Goal: Task Accomplishment & Management: Manage account settings

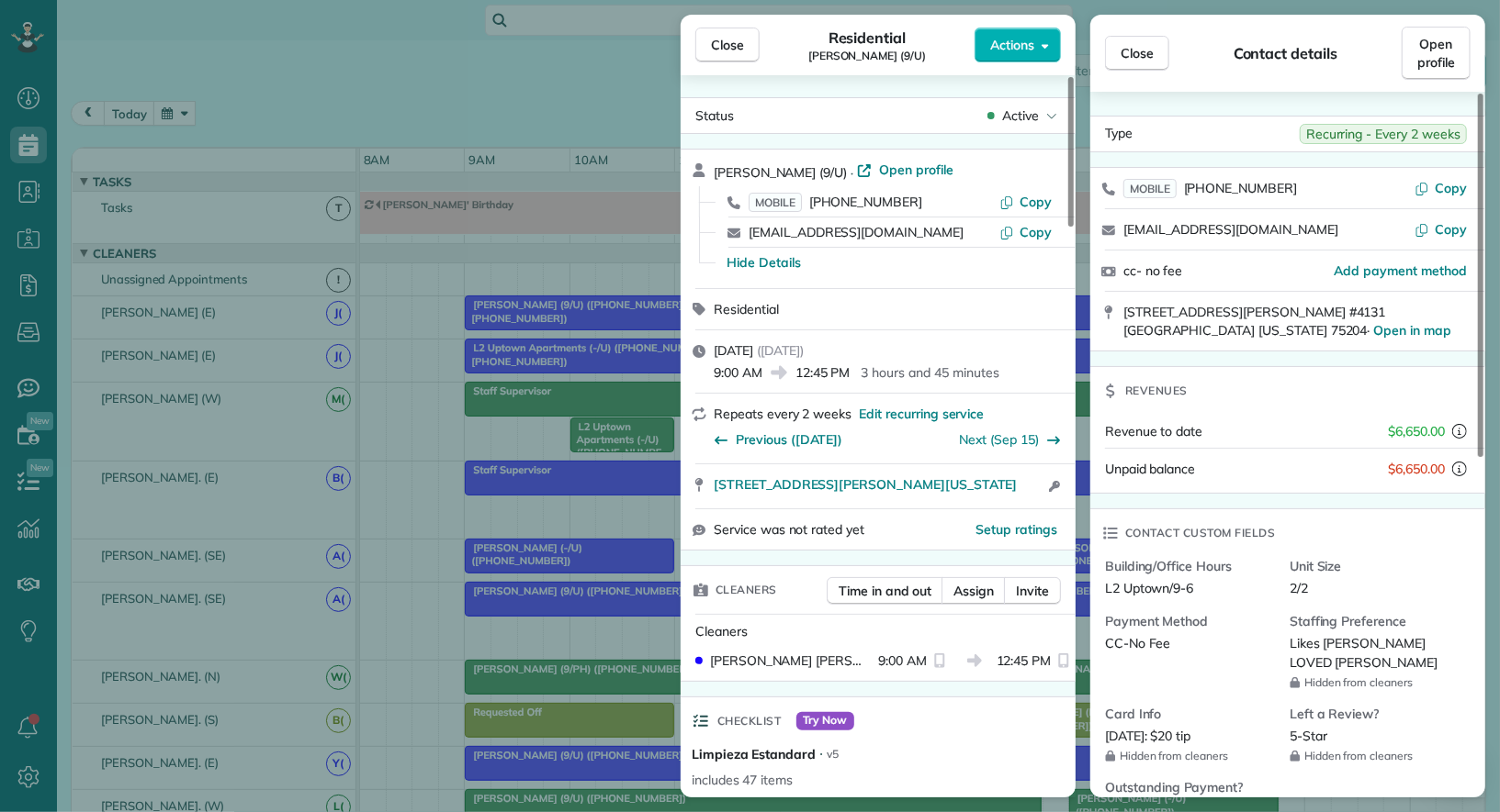
scroll to position [748, 0]
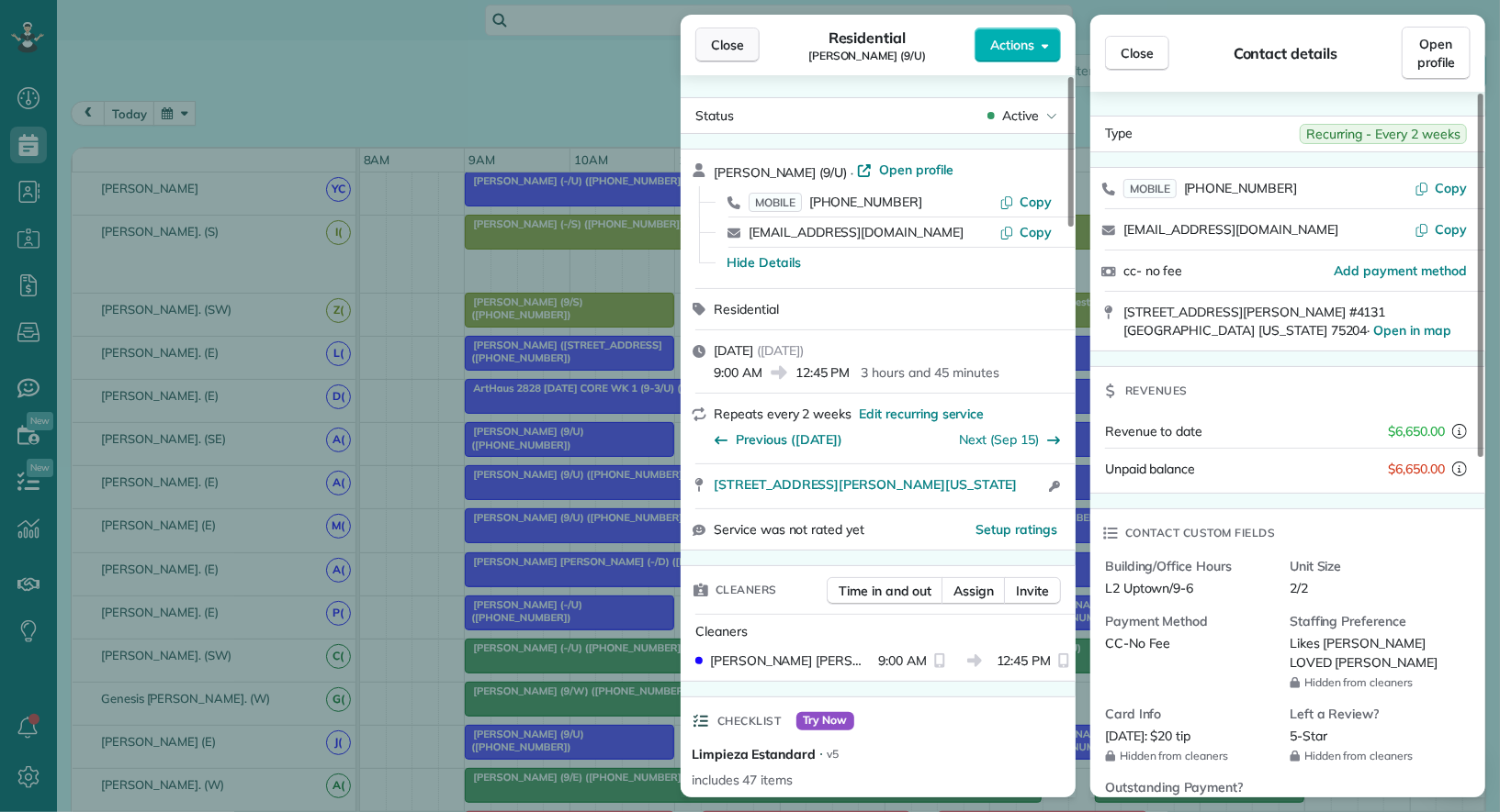
click at [731, 40] on span "Close" at bounding box center [727, 45] width 33 height 18
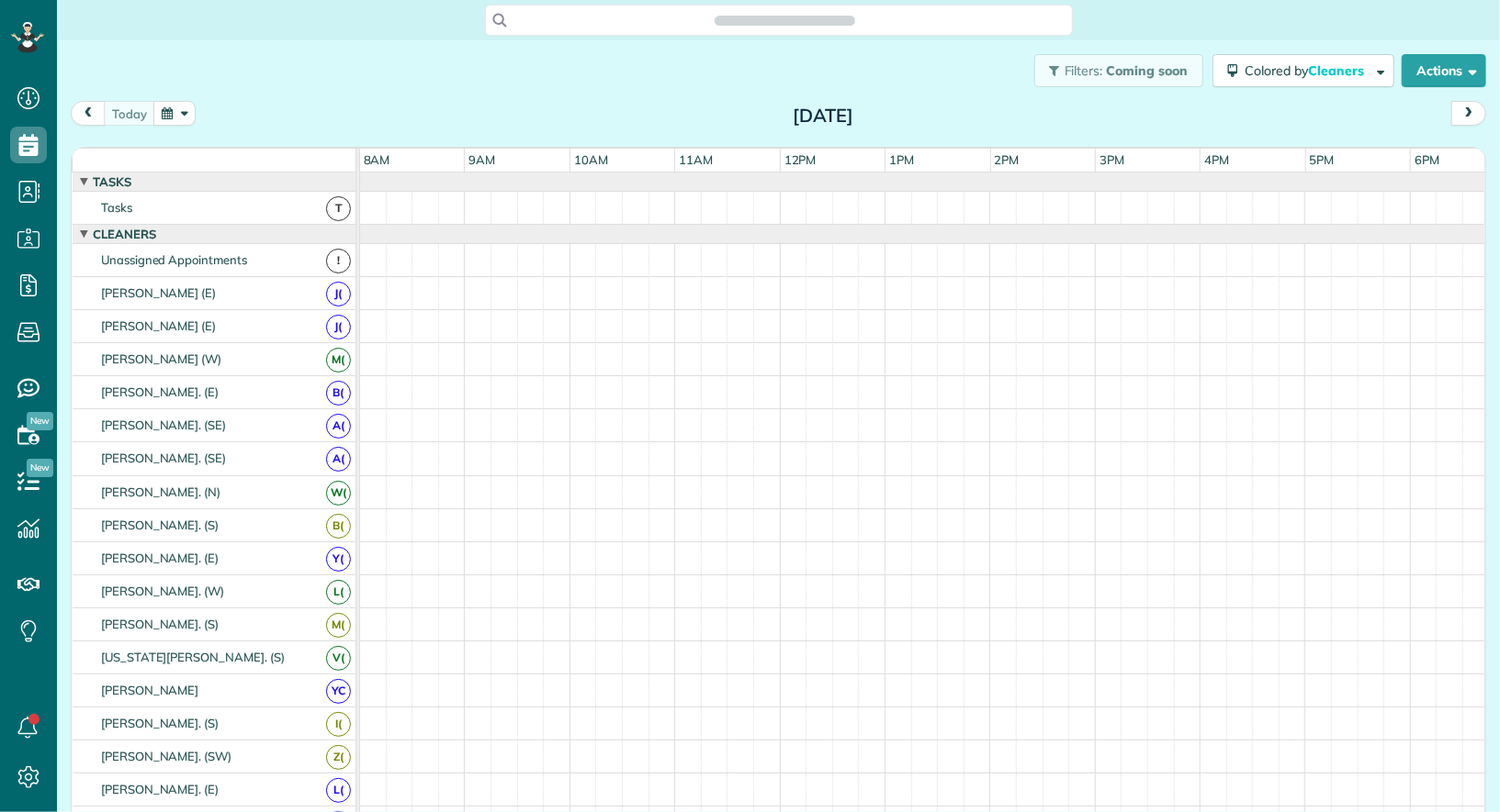
scroll to position [7, 7]
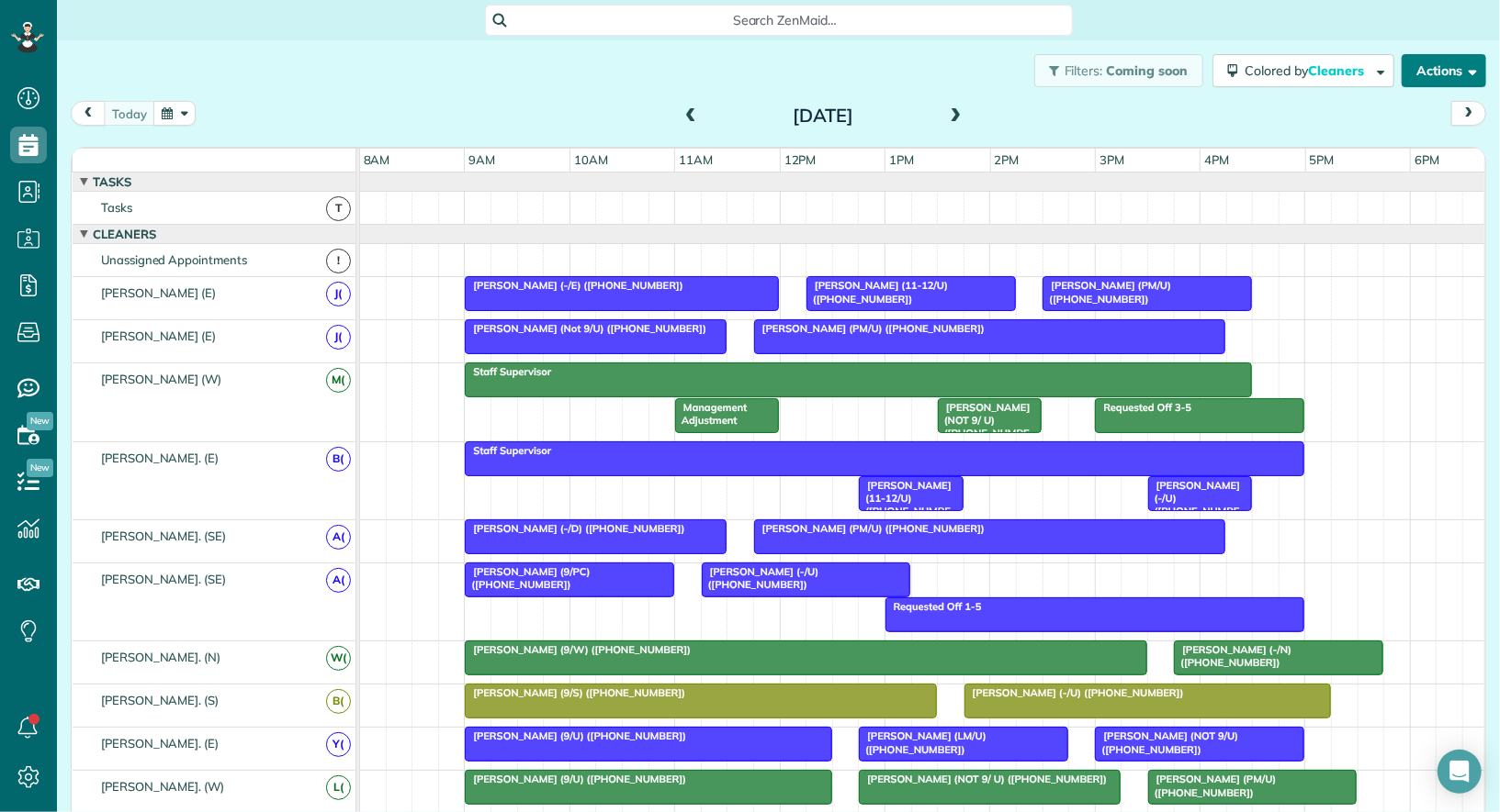
click at [1468, 65] on span "button" at bounding box center [1469, 70] width 14 height 14
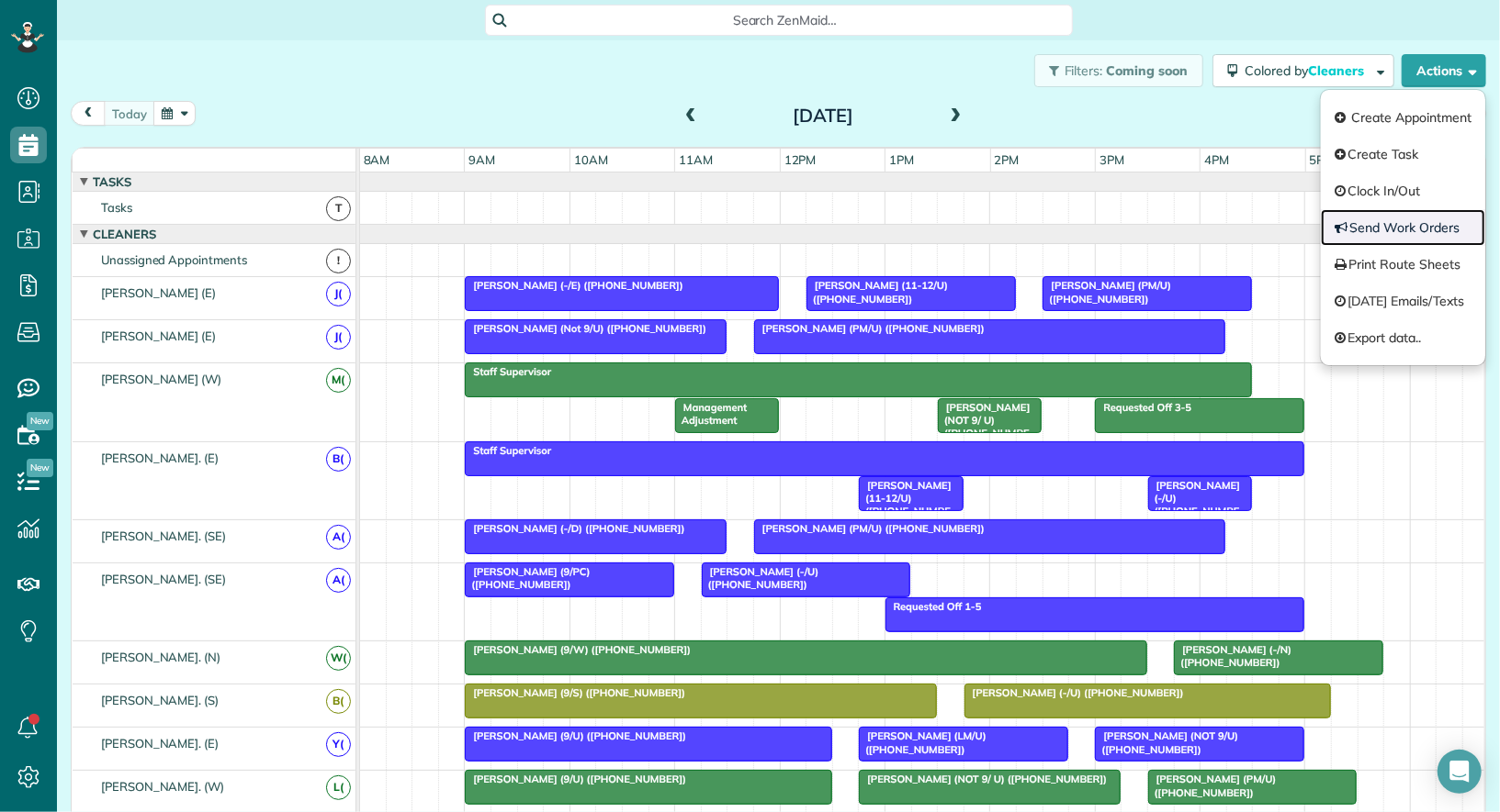
click at [1419, 234] on link "Send Work Orders" at bounding box center [1403, 228] width 165 height 37
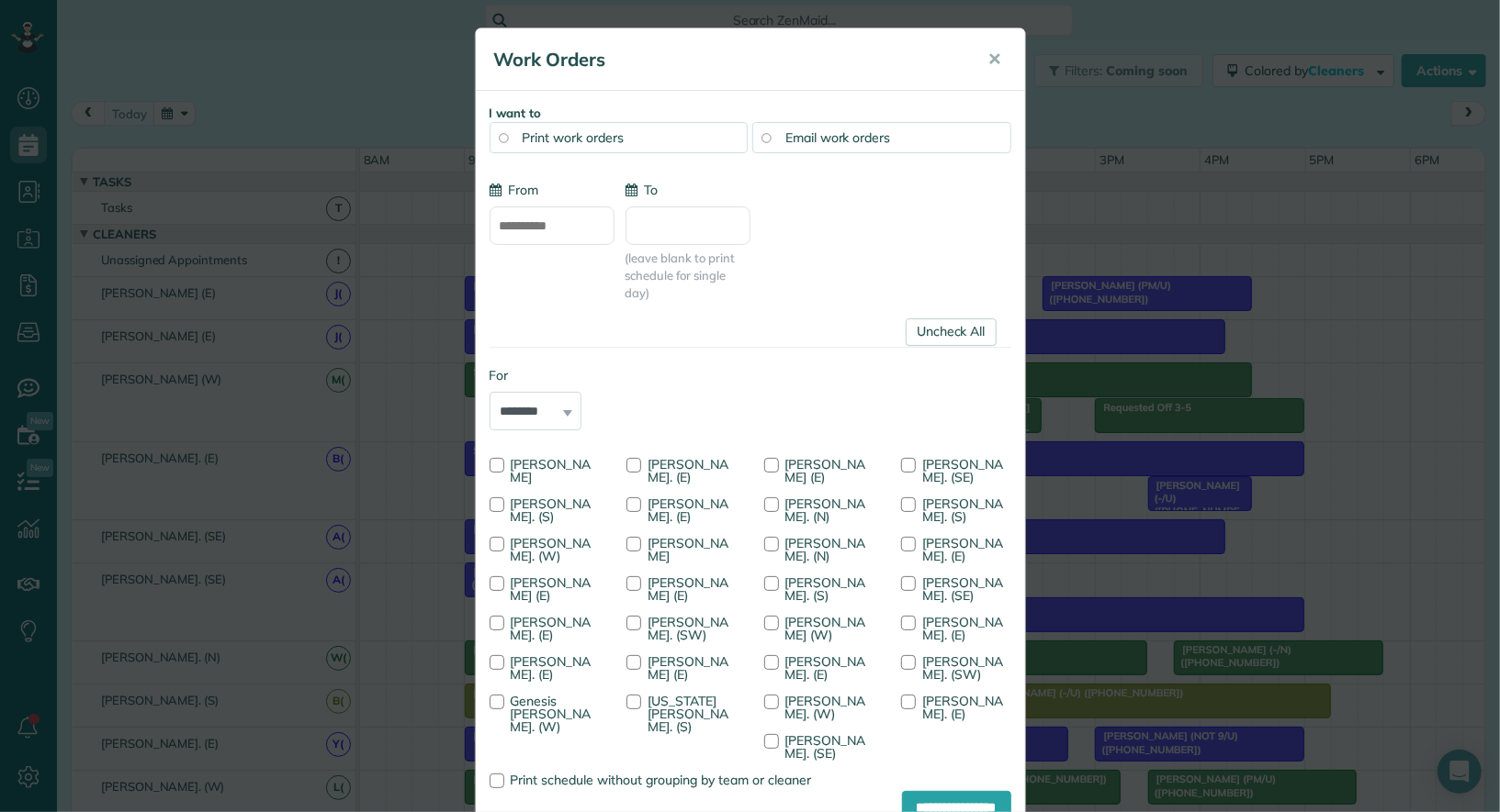
type input "**********"
click at [948, 334] on link "Uncheck All" at bounding box center [950, 333] width 91 height 28
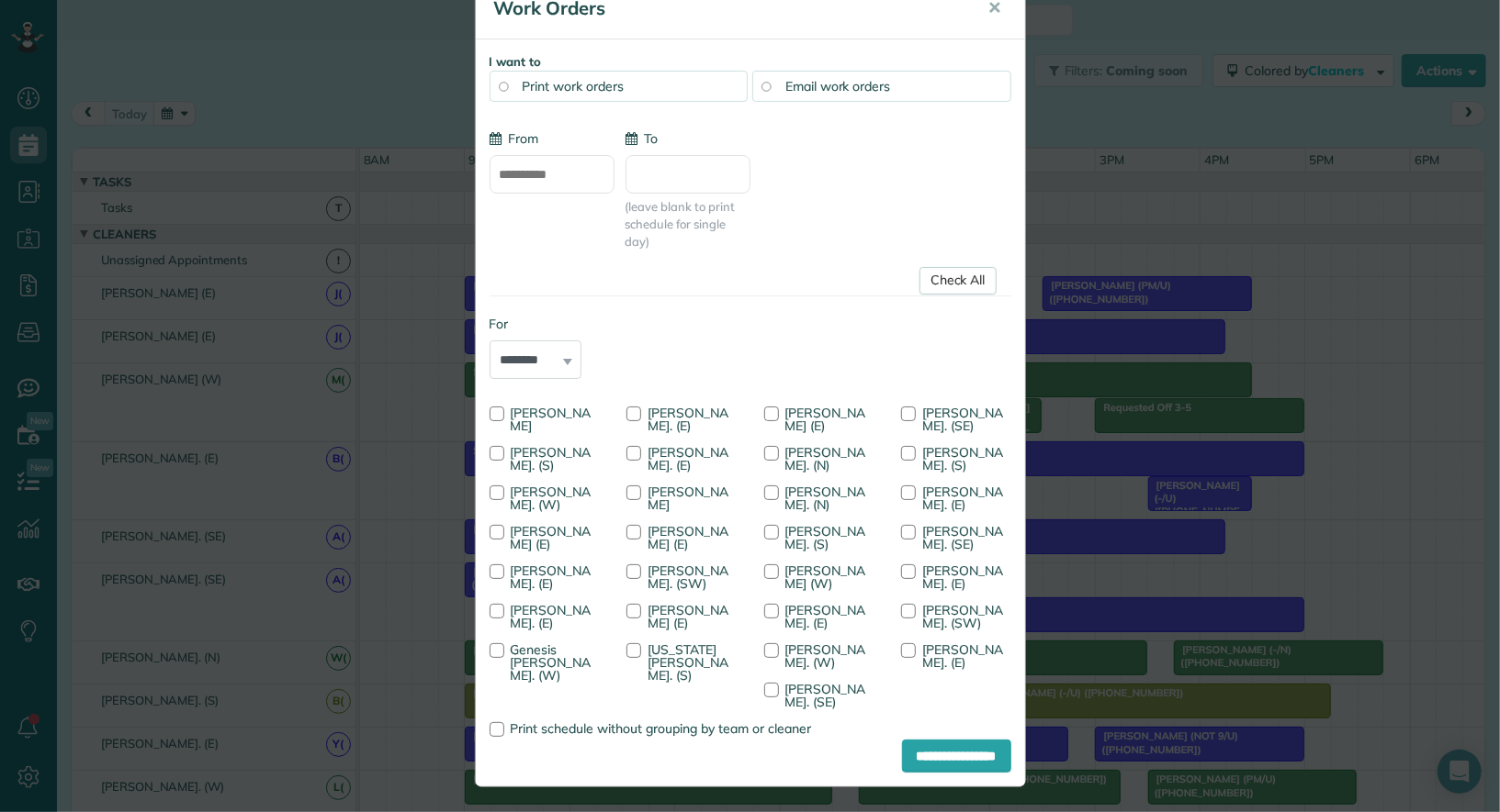
scroll to position [51, 0]
click at [812, 467] on span "[PERSON_NAME]. (N)" at bounding box center [825, 460] width 81 height 29
click at [919, 748] on input "**********" at bounding box center [956, 757] width 109 height 33
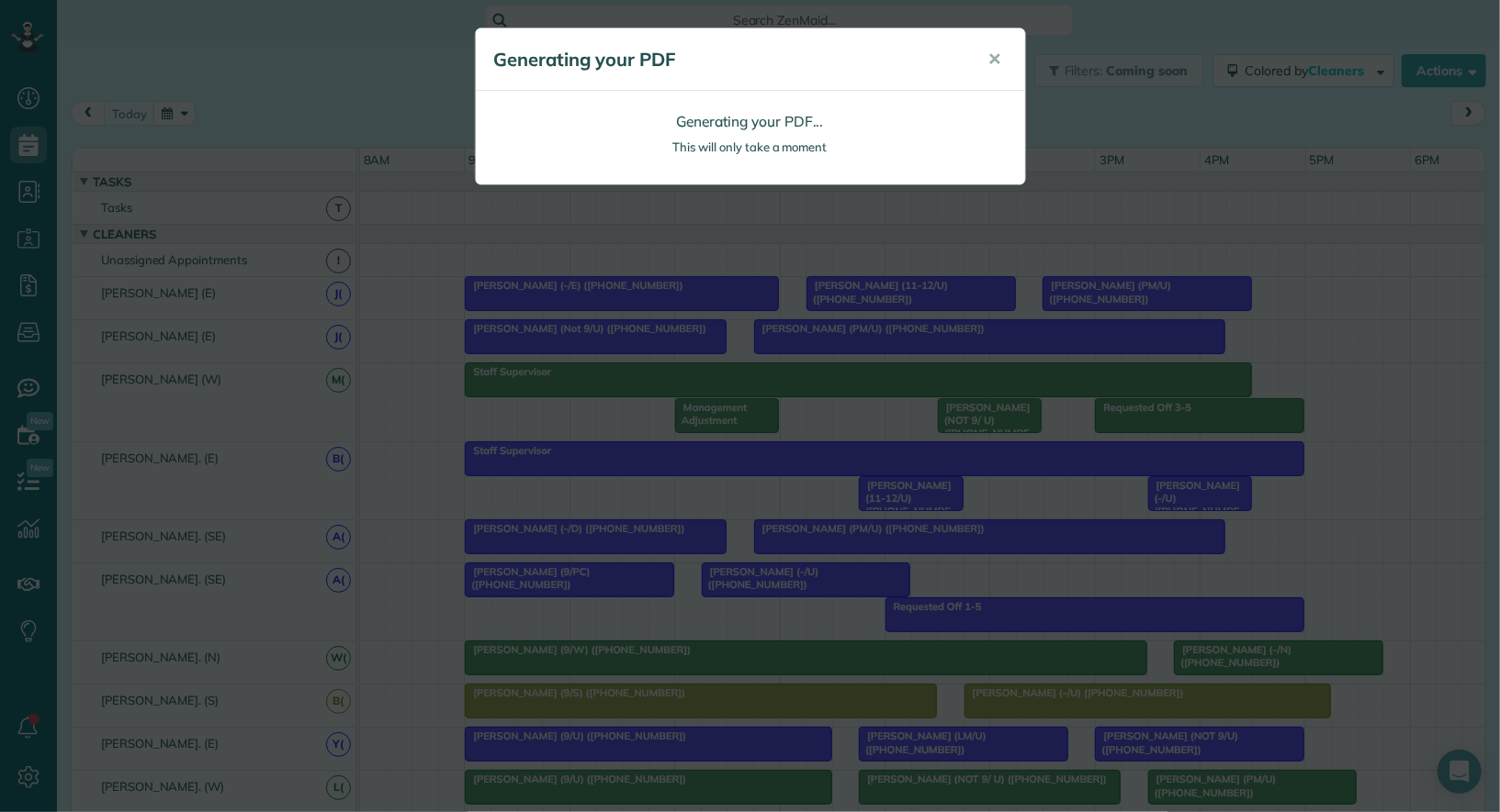
scroll to position [0, 0]
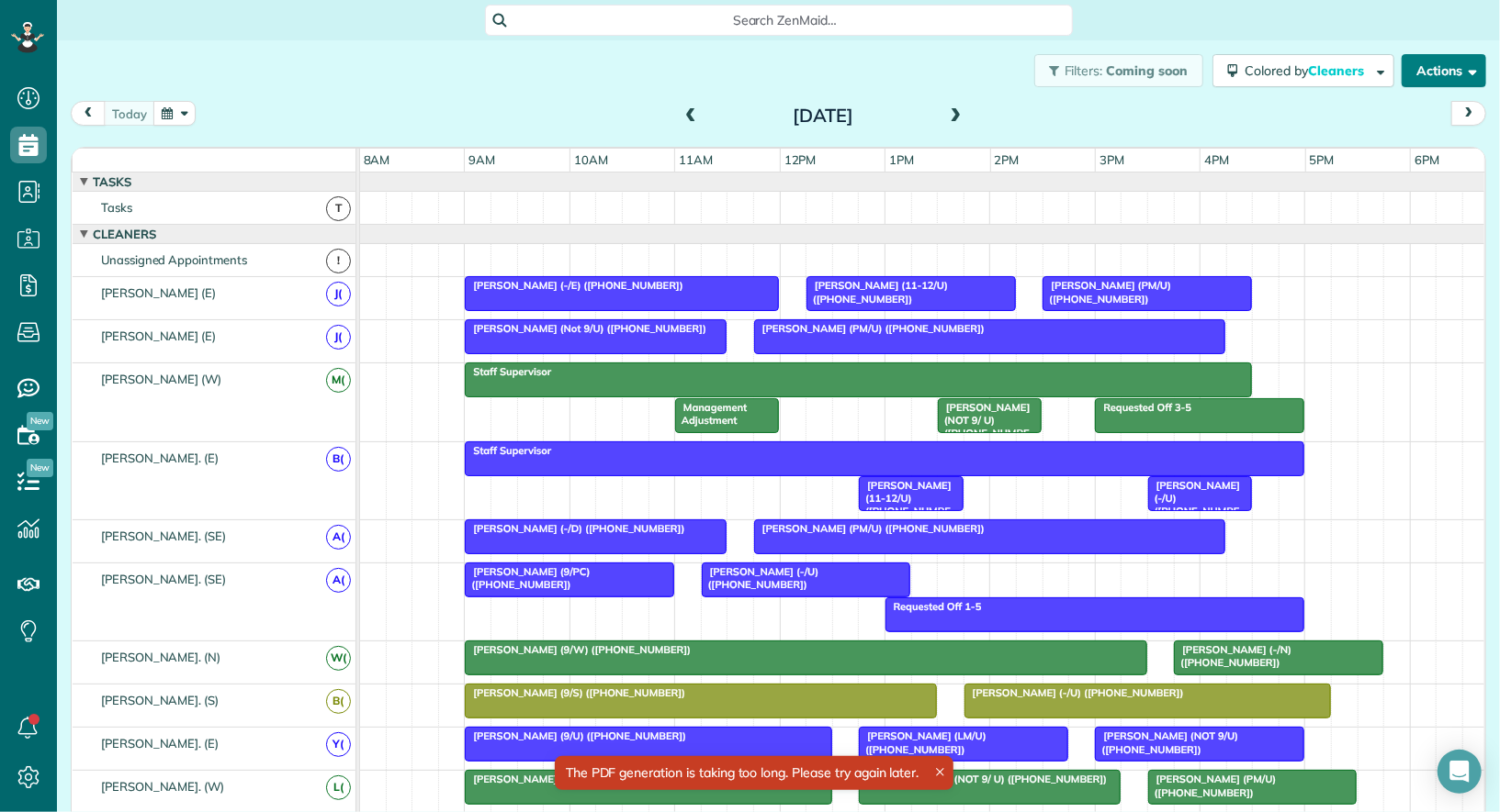
click at [1460, 62] on button "Actions" at bounding box center [1444, 71] width 85 height 33
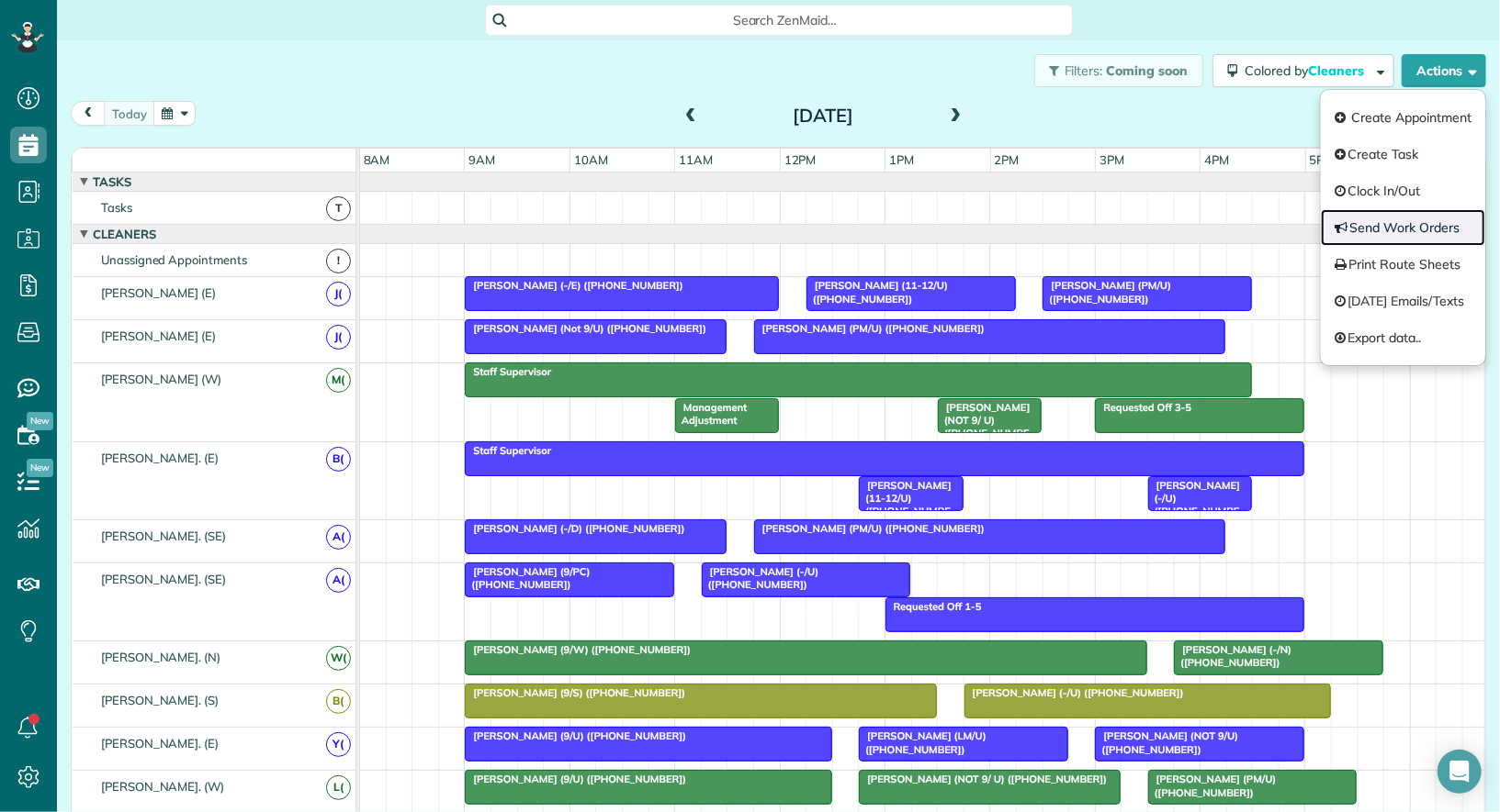
click at [1394, 228] on link "Send Work Orders" at bounding box center [1403, 228] width 165 height 37
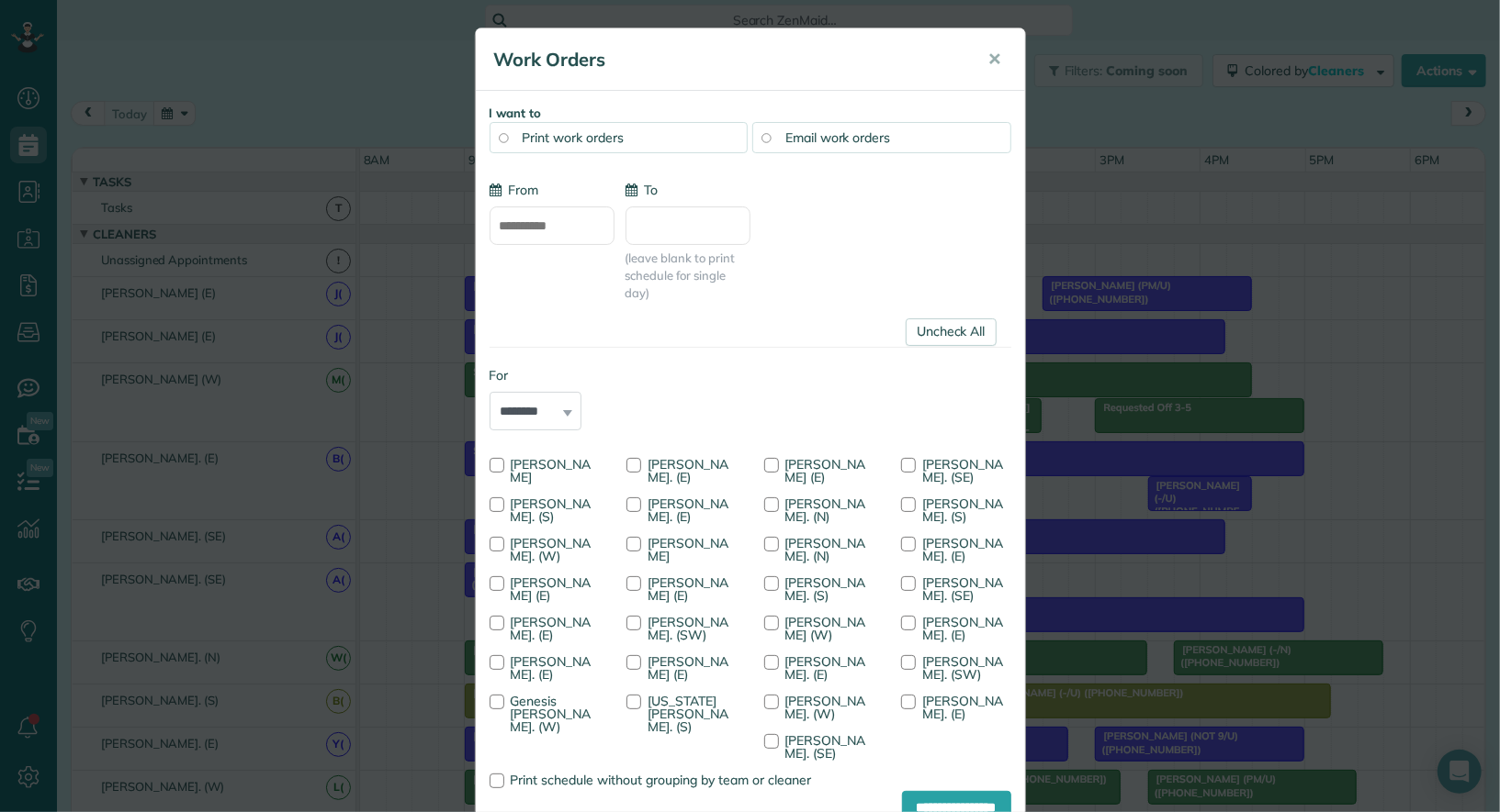
type input "**********"
click at [946, 327] on link "Uncheck All" at bounding box center [950, 333] width 91 height 28
click at [806, 502] on span "Wendy Banegas. (N)" at bounding box center [825, 511] width 81 height 29
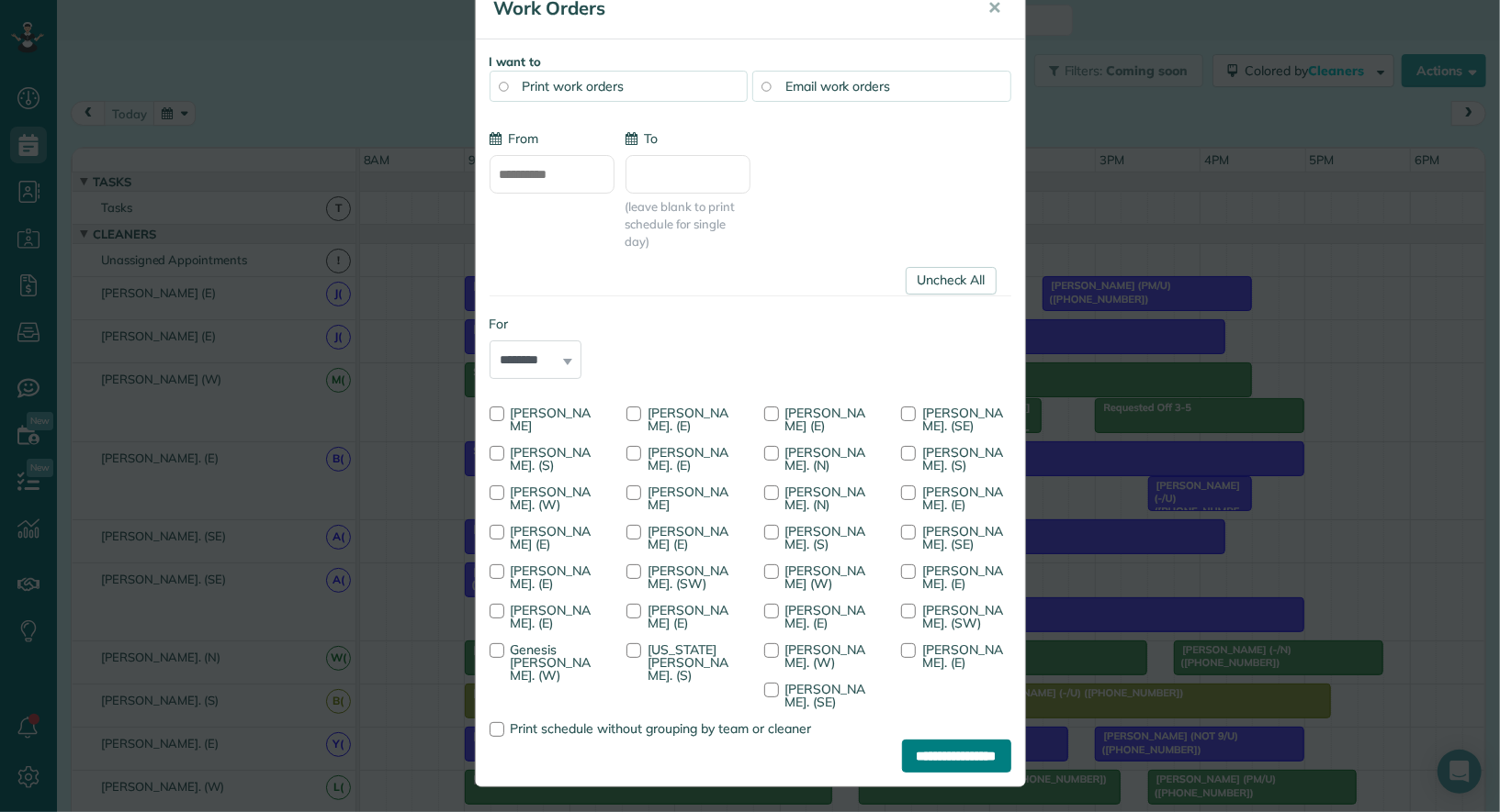
click at [925, 762] on input "**********" at bounding box center [956, 756] width 109 height 33
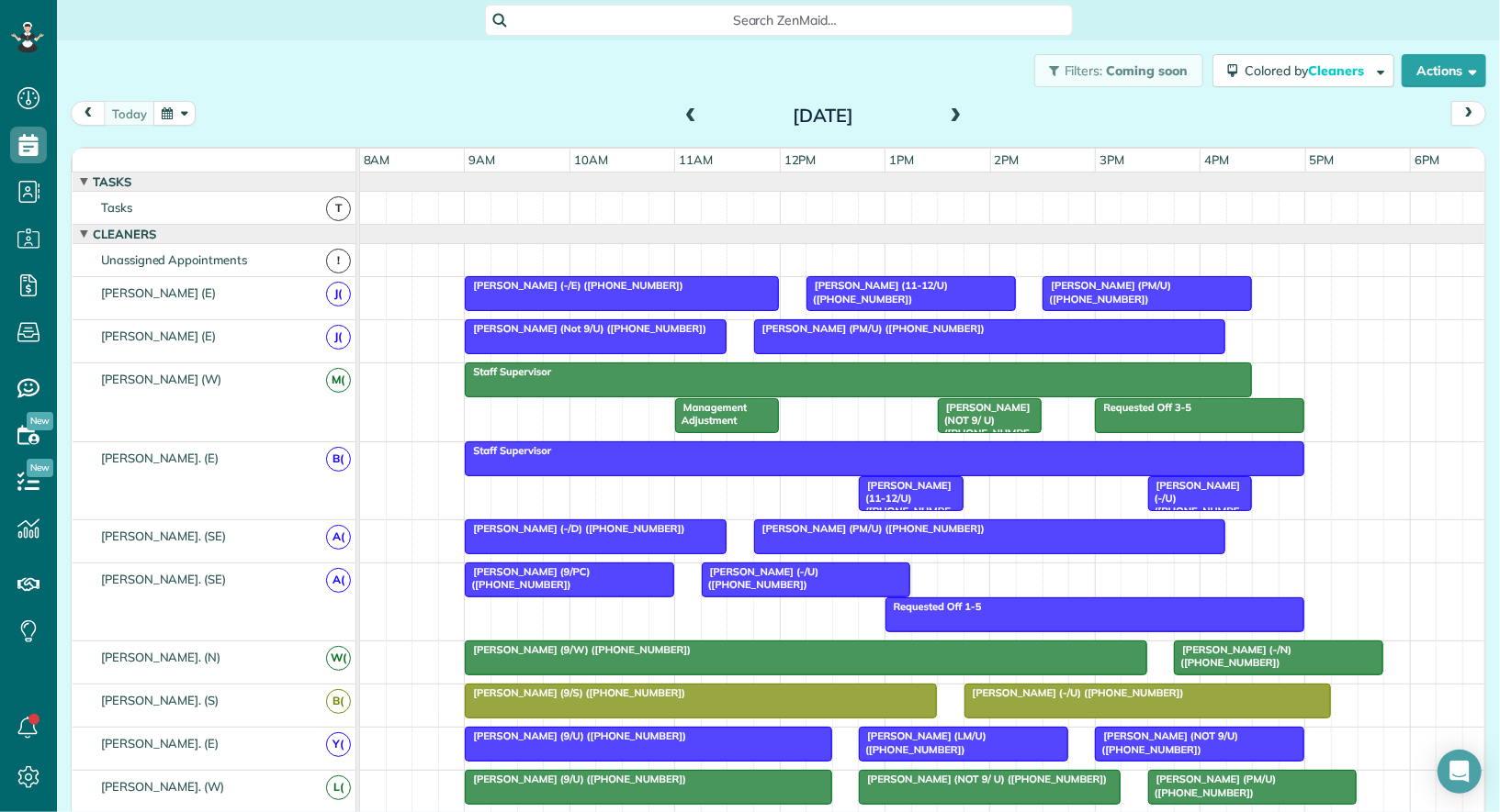
scroll to position [7, 7]
click at [677, 650] on div at bounding box center [805, 658] width 679 height 33
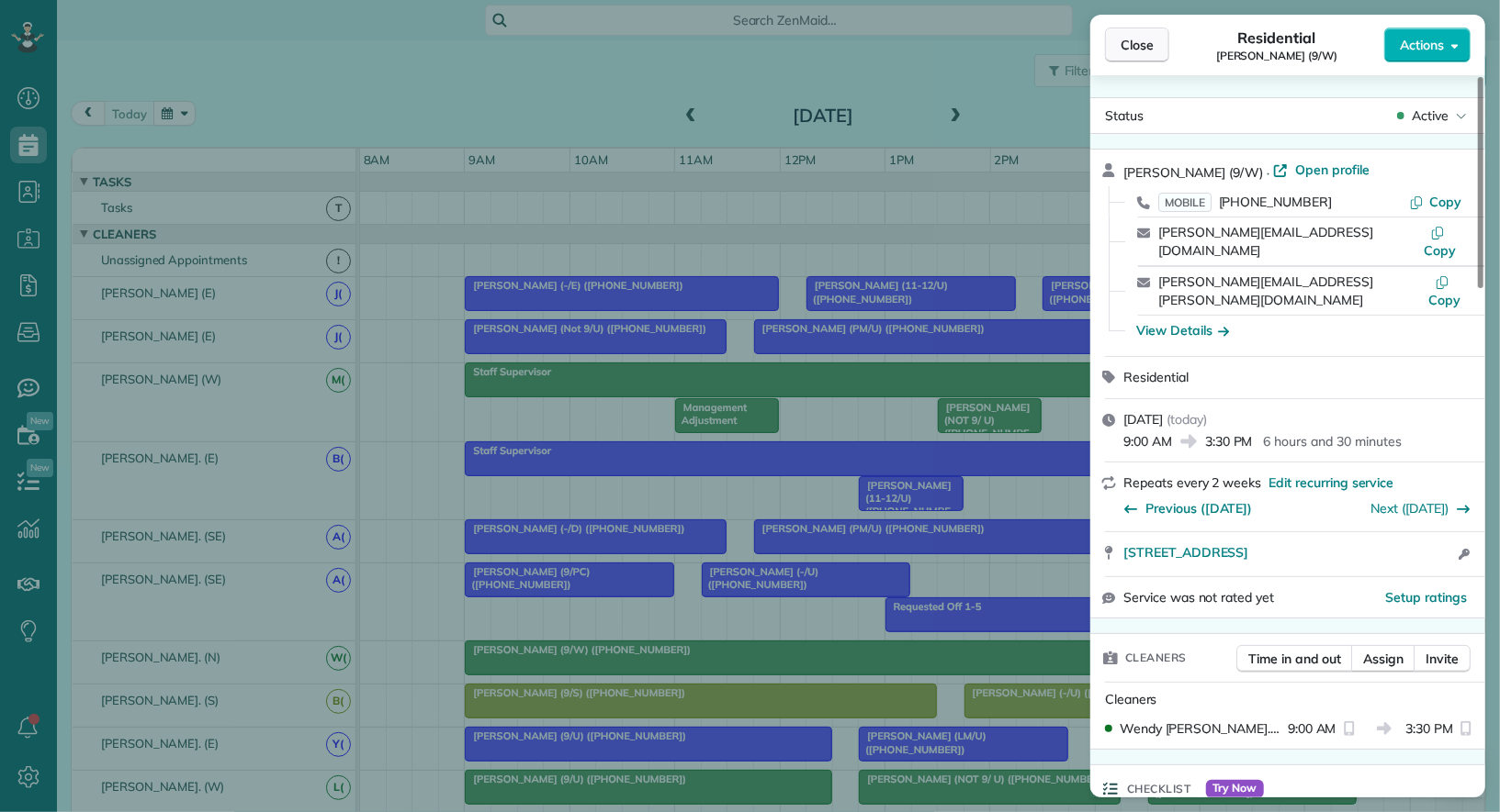
click at [1143, 56] on button "Close" at bounding box center [1137, 45] width 64 height 35
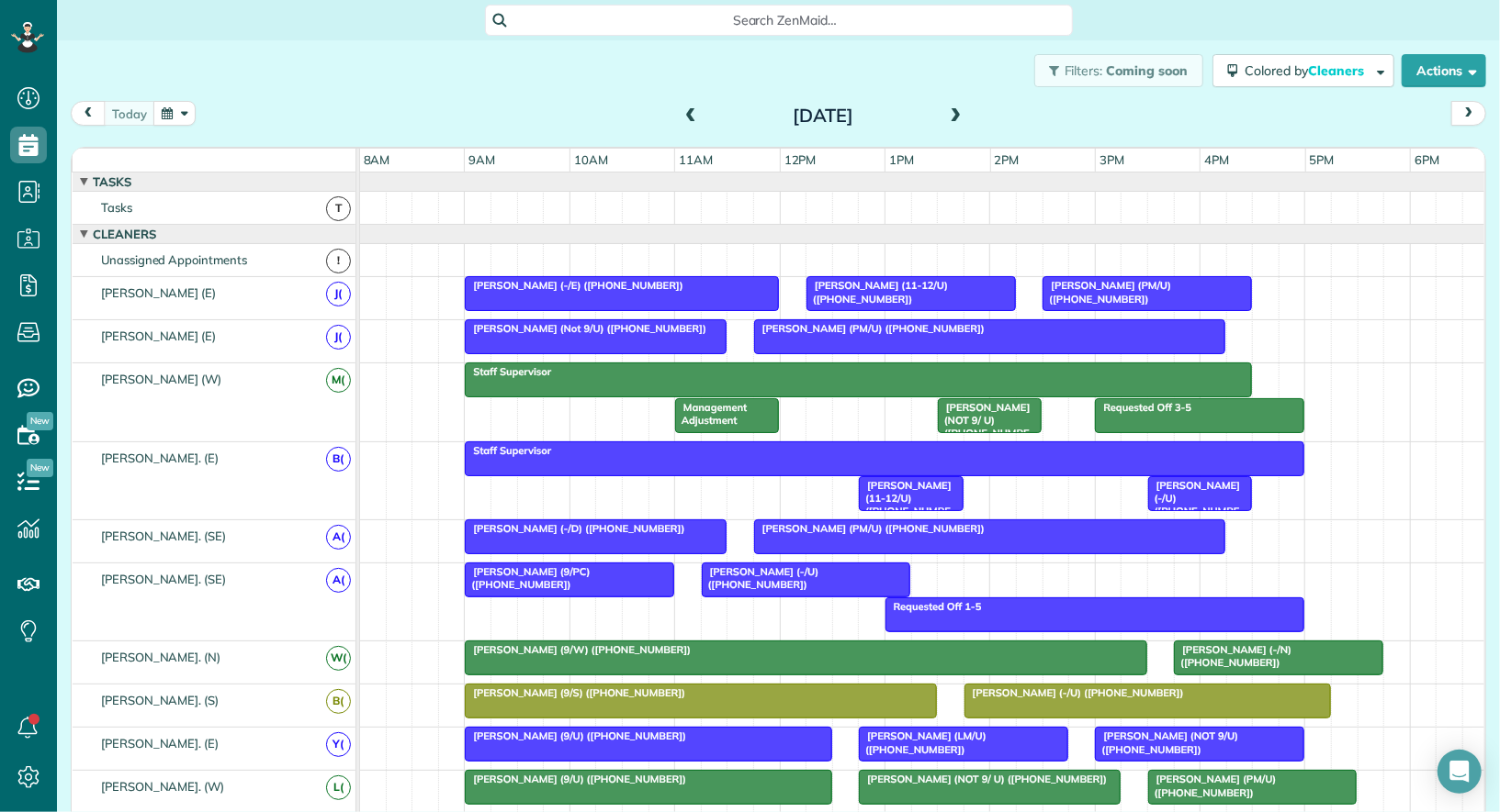
click at [1274, 643] on span "Leanne Kerner (-/N) (+12709943745)" at bounding box center [1232, 656] width 119 height 26
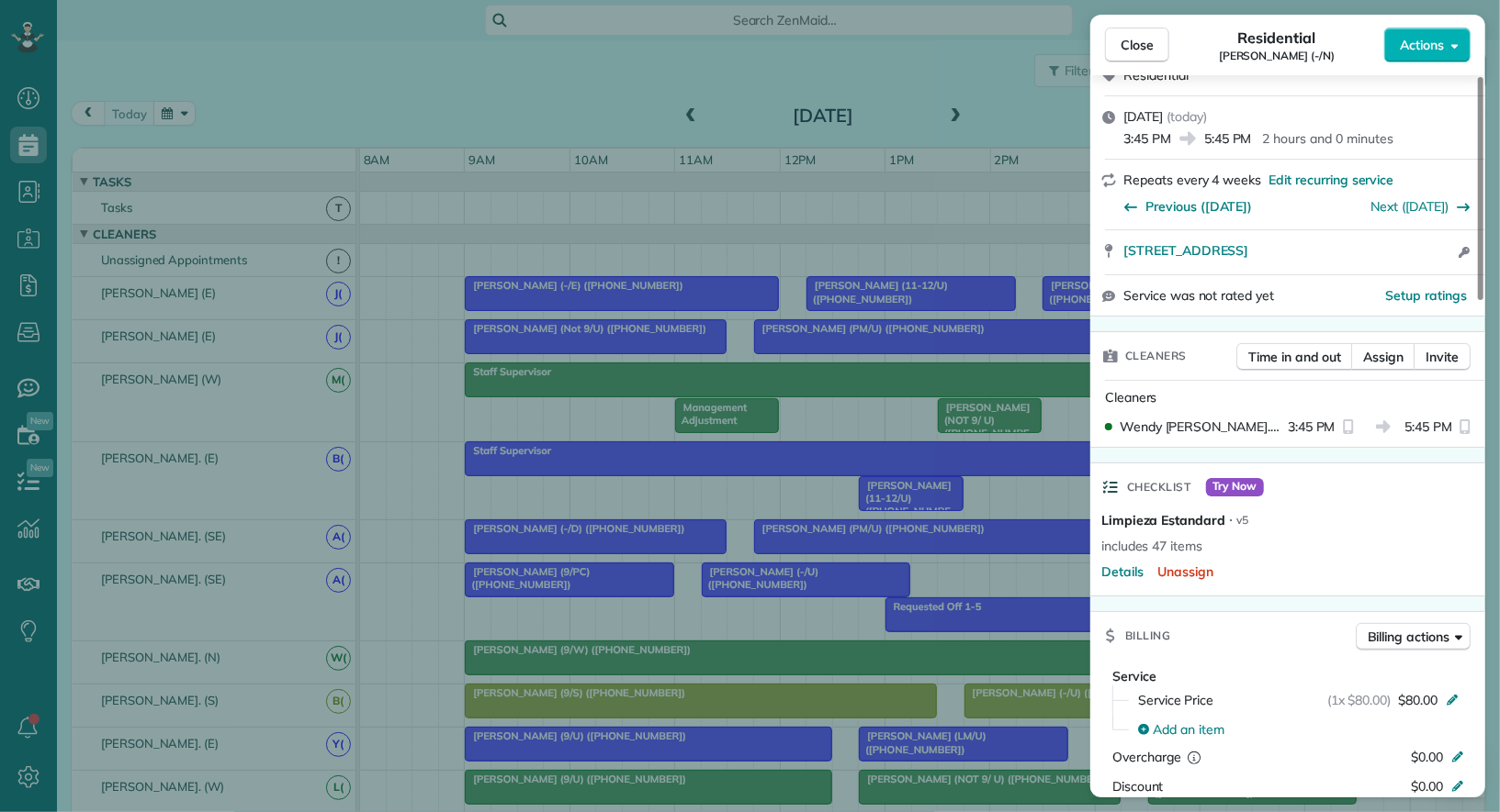
scroll to position [261, 0]
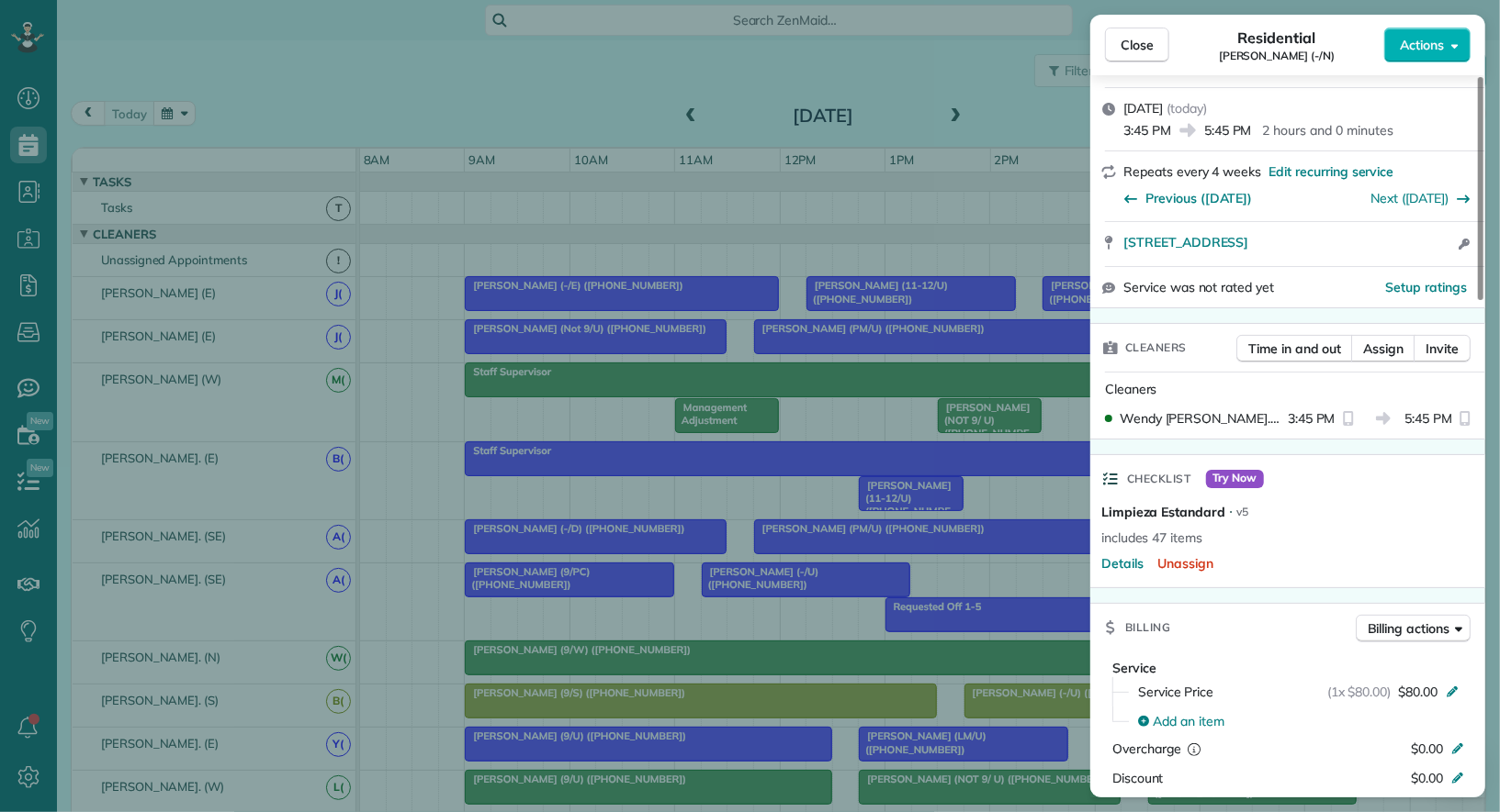
click at [223, 65] on div "Close Residential Leanne Kerner (-/N) Actions Status Active Leanne Kerner (-/N)…" at bounding box center [750, 406] width 1500 height 812
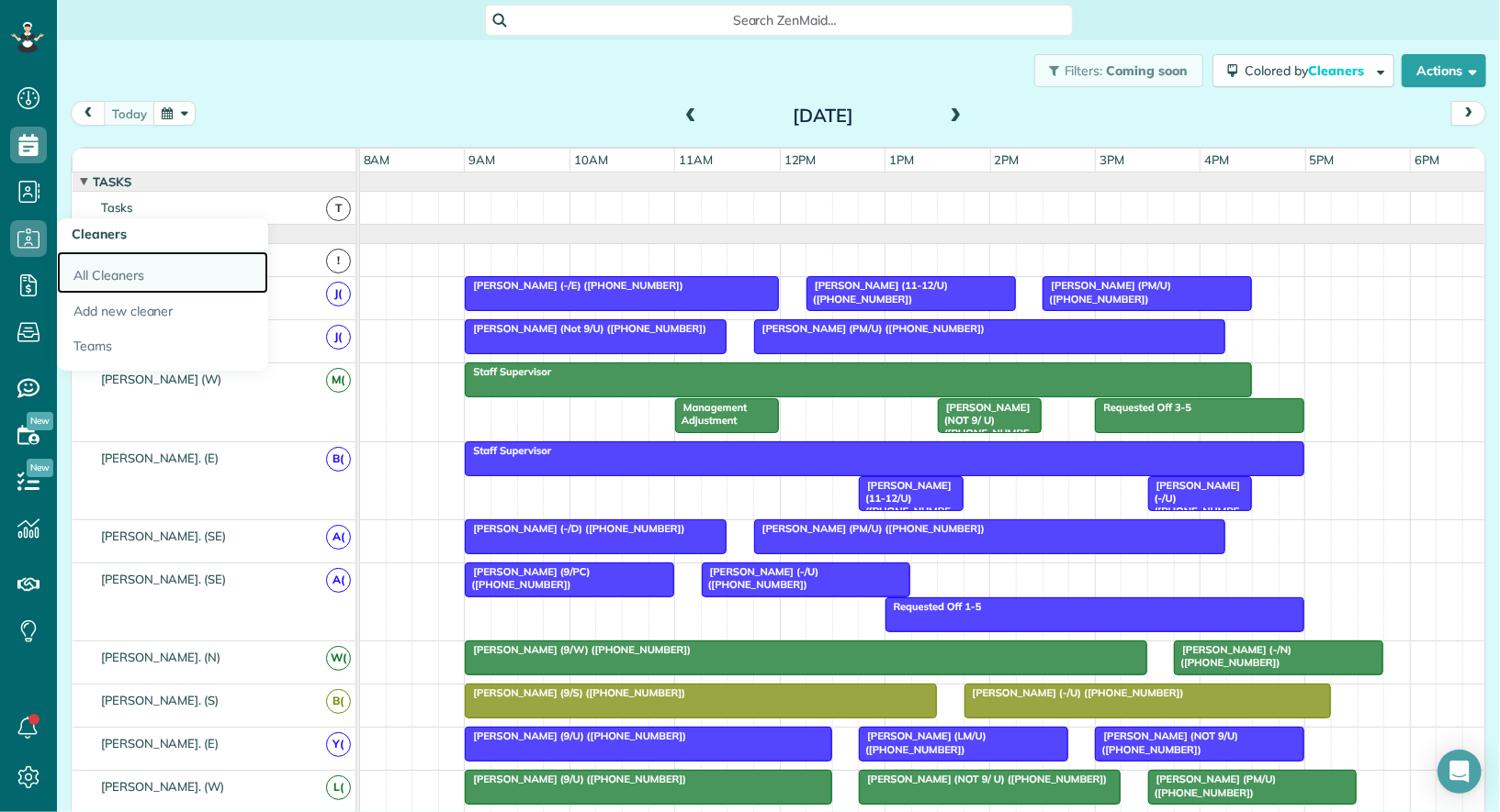
click at [103, 283] on link "All Cleaners" at bounding box center [163, 273] width 211 height 42
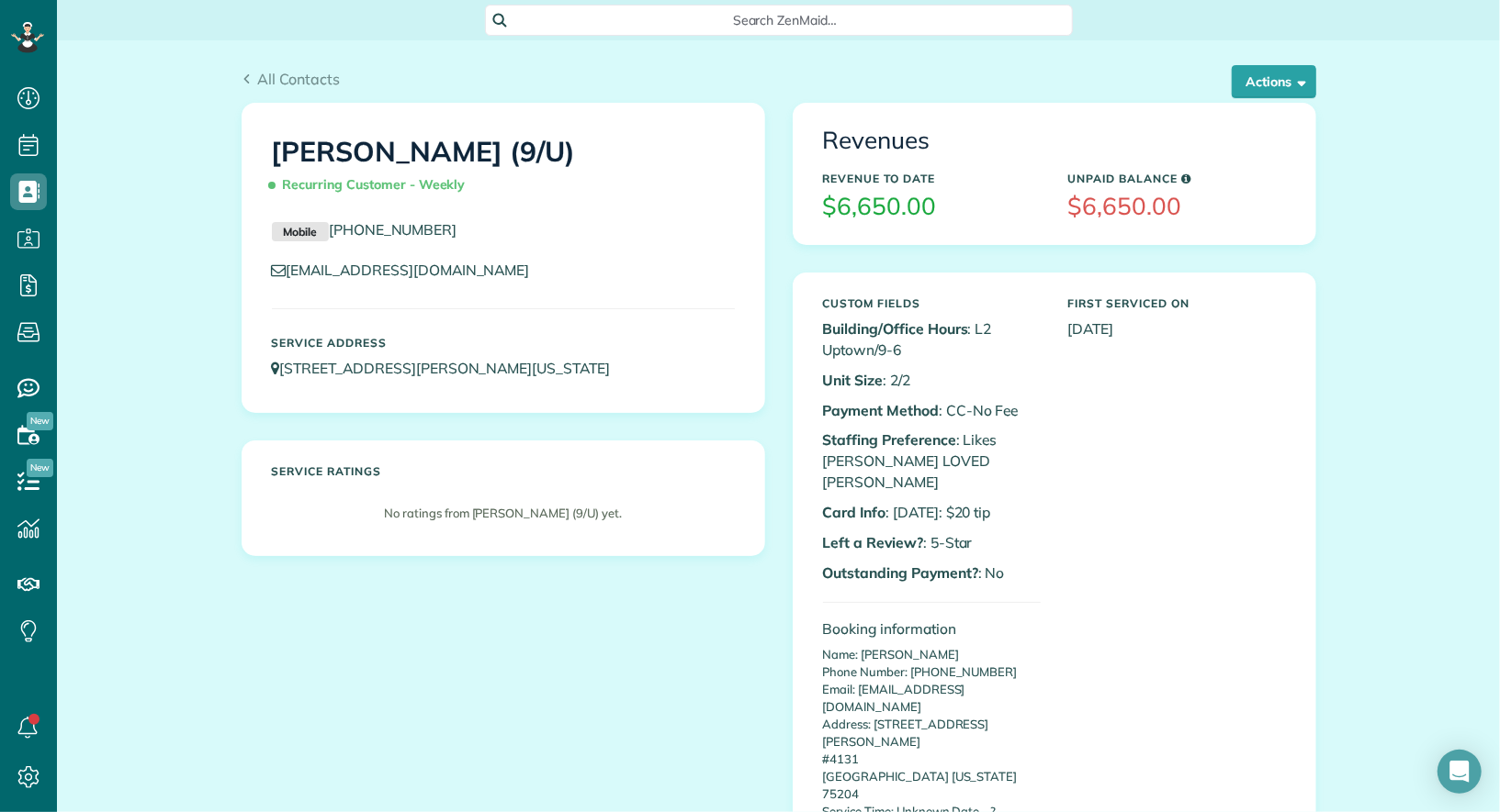
scroll to position [7, 7]
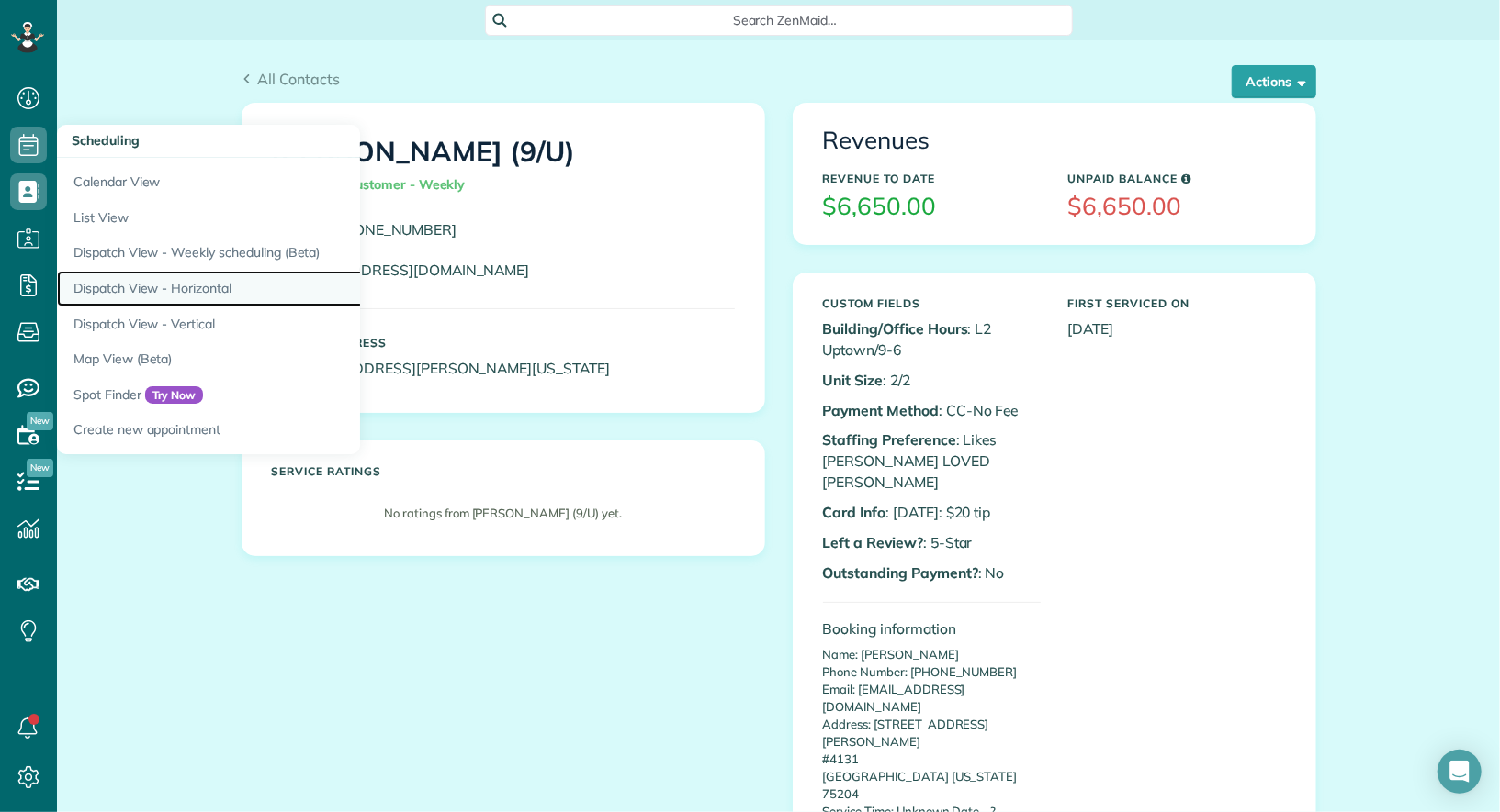
click at [154, 295] on link "Dispatch View - Horizontal" at bounding box center [287, 288] width 460 height 36
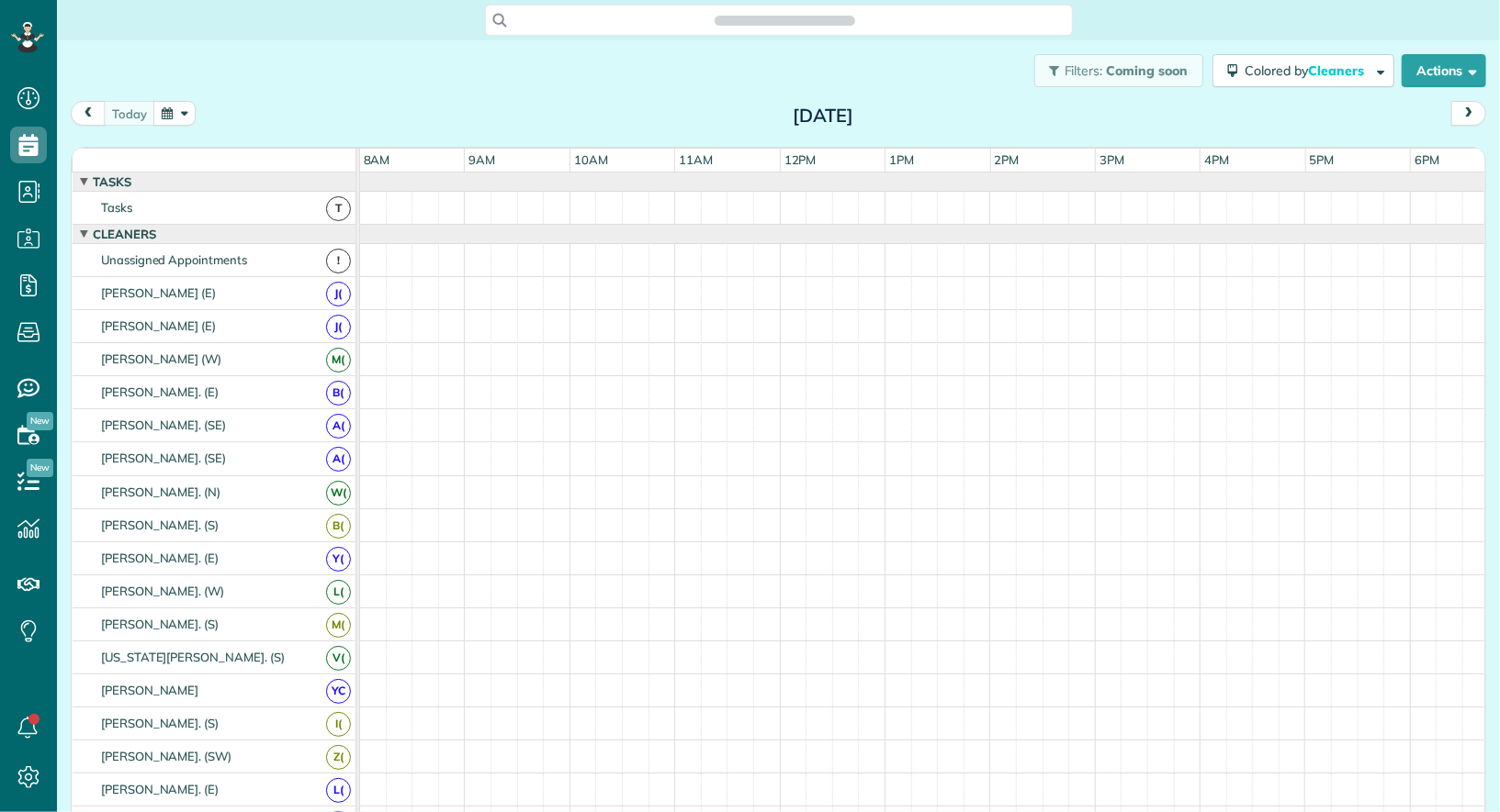
scroll to position [7, 7]
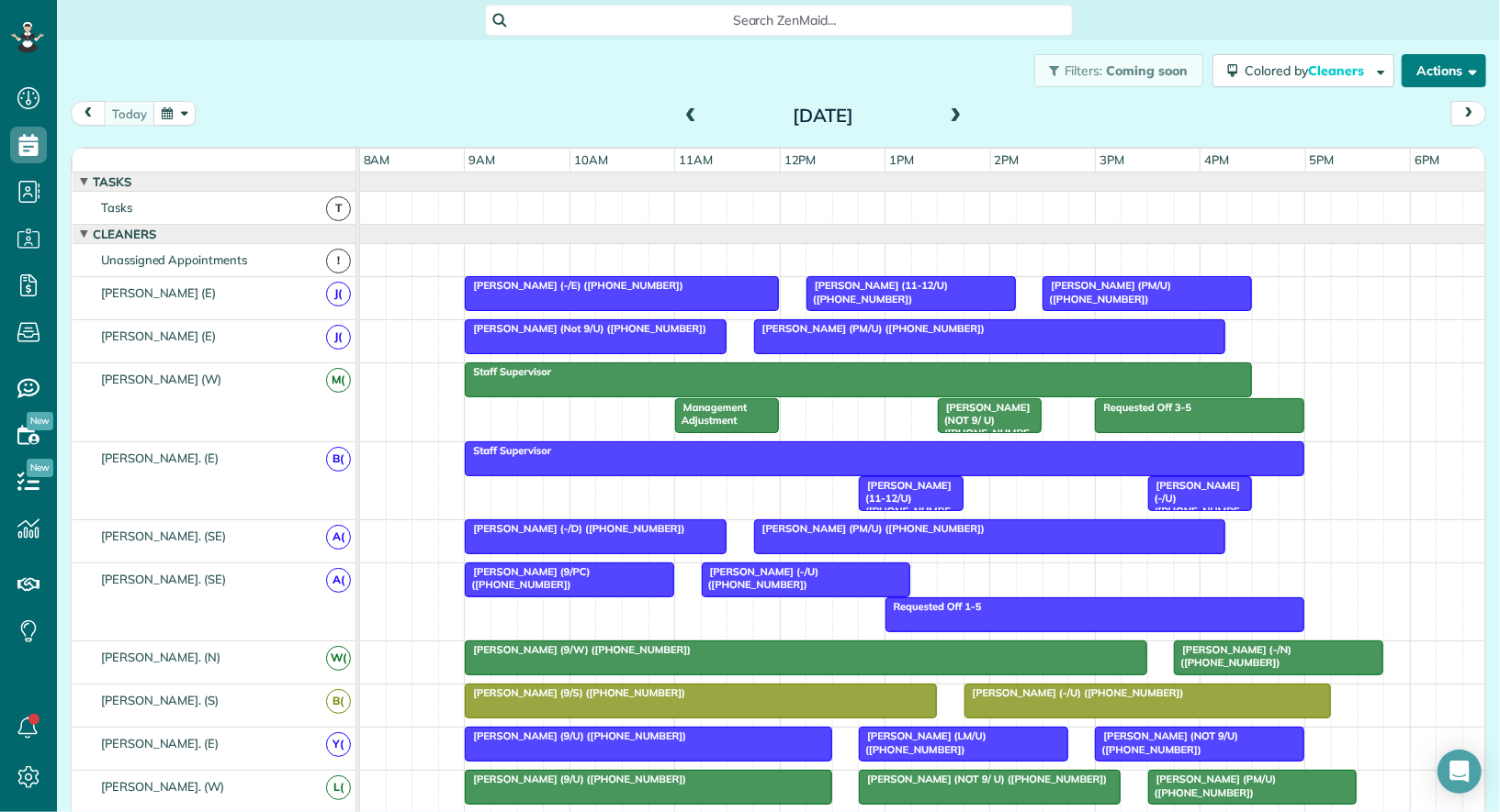
click at [1426, 75] on button "Actions" at bounding box center [1444, 71] width 85 height 33
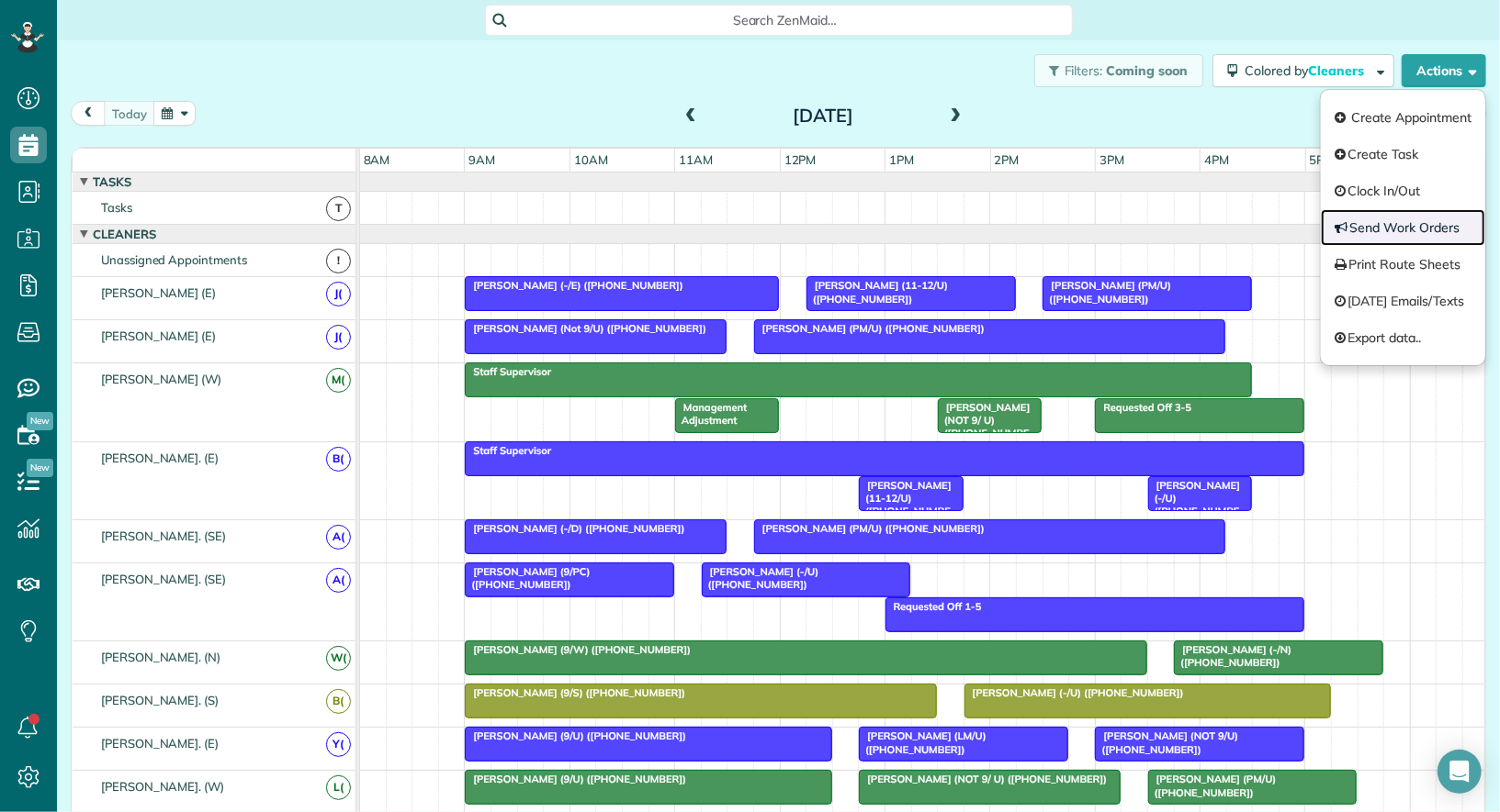
click at [1412, 239] on link "Send Work Orders" at bounding box center [1403, 228] width 165 height 37
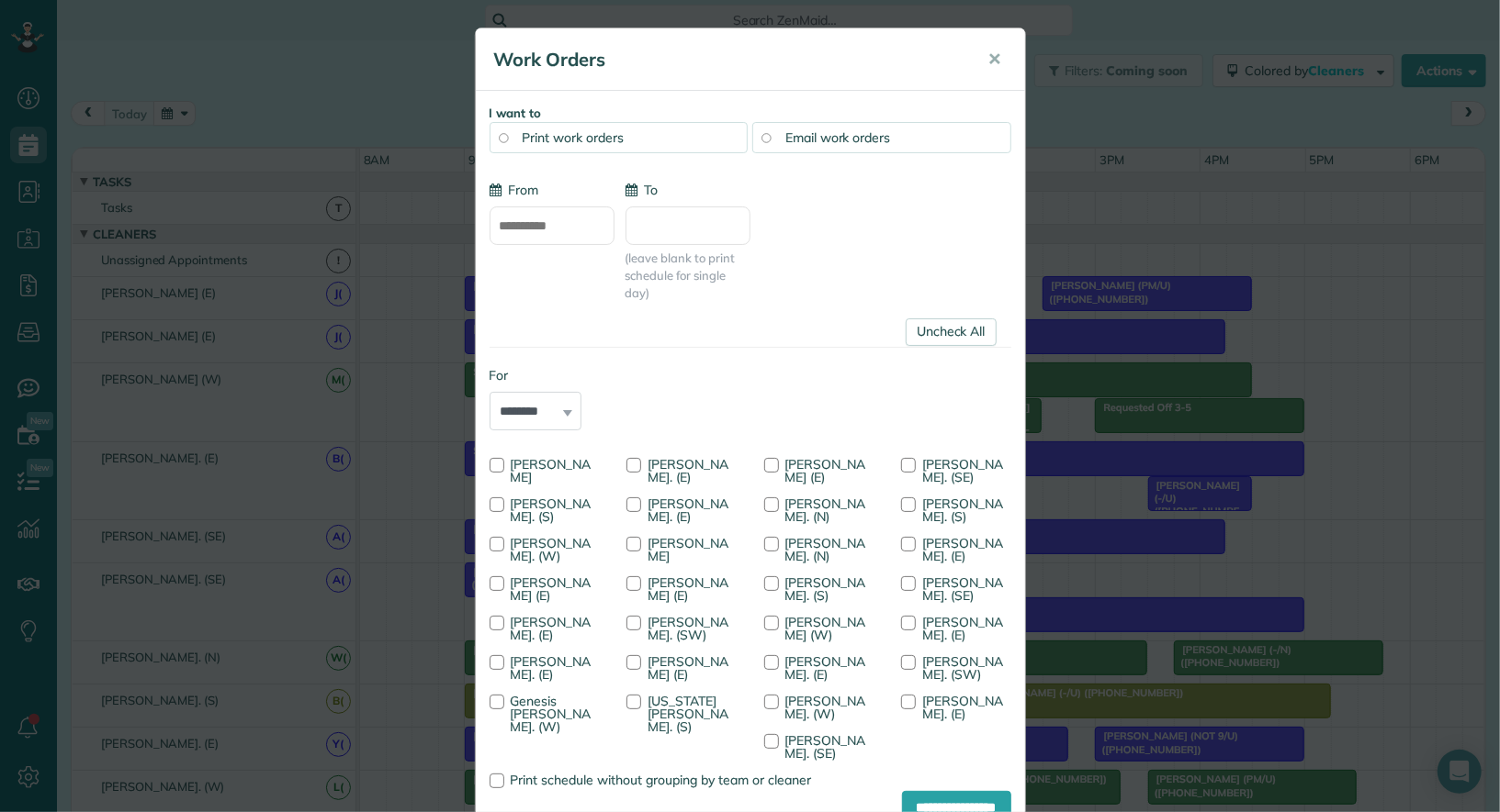
type input "**********"
click at [962, 327] on link "Uncheck All" at bounding box center [950, 333] width 91 height 28
click at [611, 145] on div "Print work orders" at bounding box center [619, 138] width 259 height 31
click at [797, 511] on span "[PERSON_NAME]. (N)" at bounding box center [825, 511] width 81 height 29
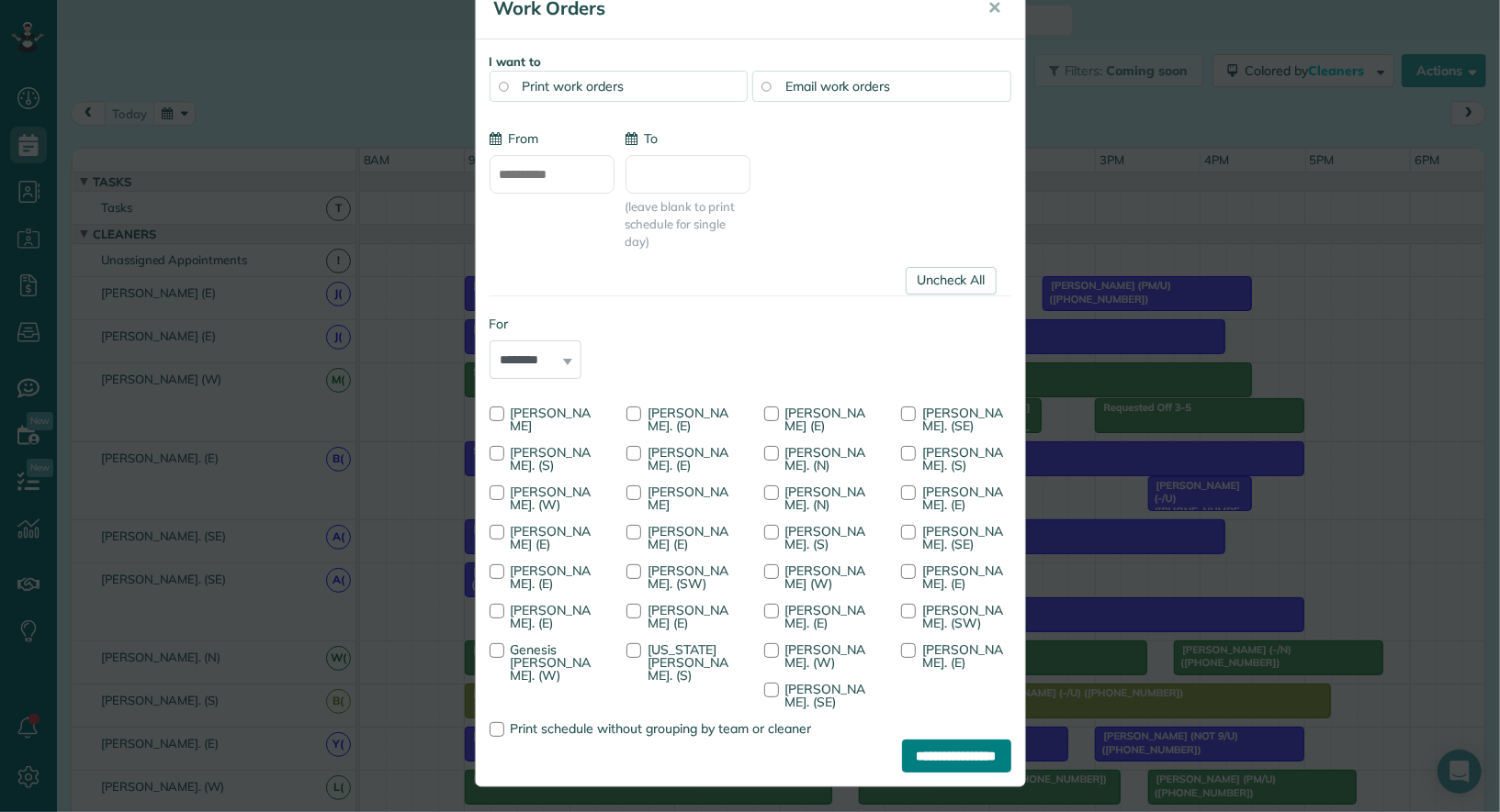
click at [913, 759] on input "**********" at bounding box center [956, 756] width 109 height 33
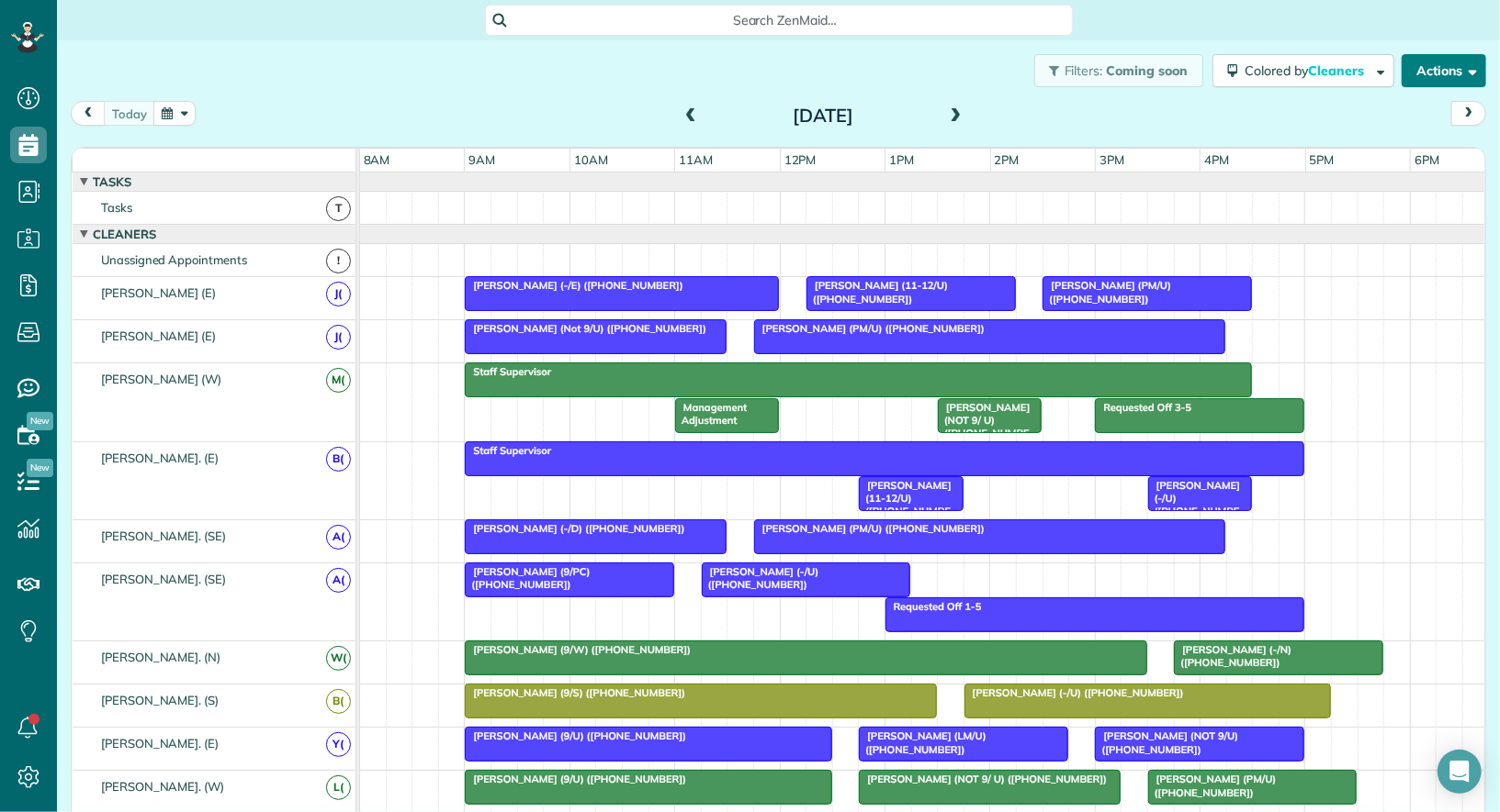
click at [1449, 55] on button "Actions" at bounding box center [1444, 71] width 85 height 33
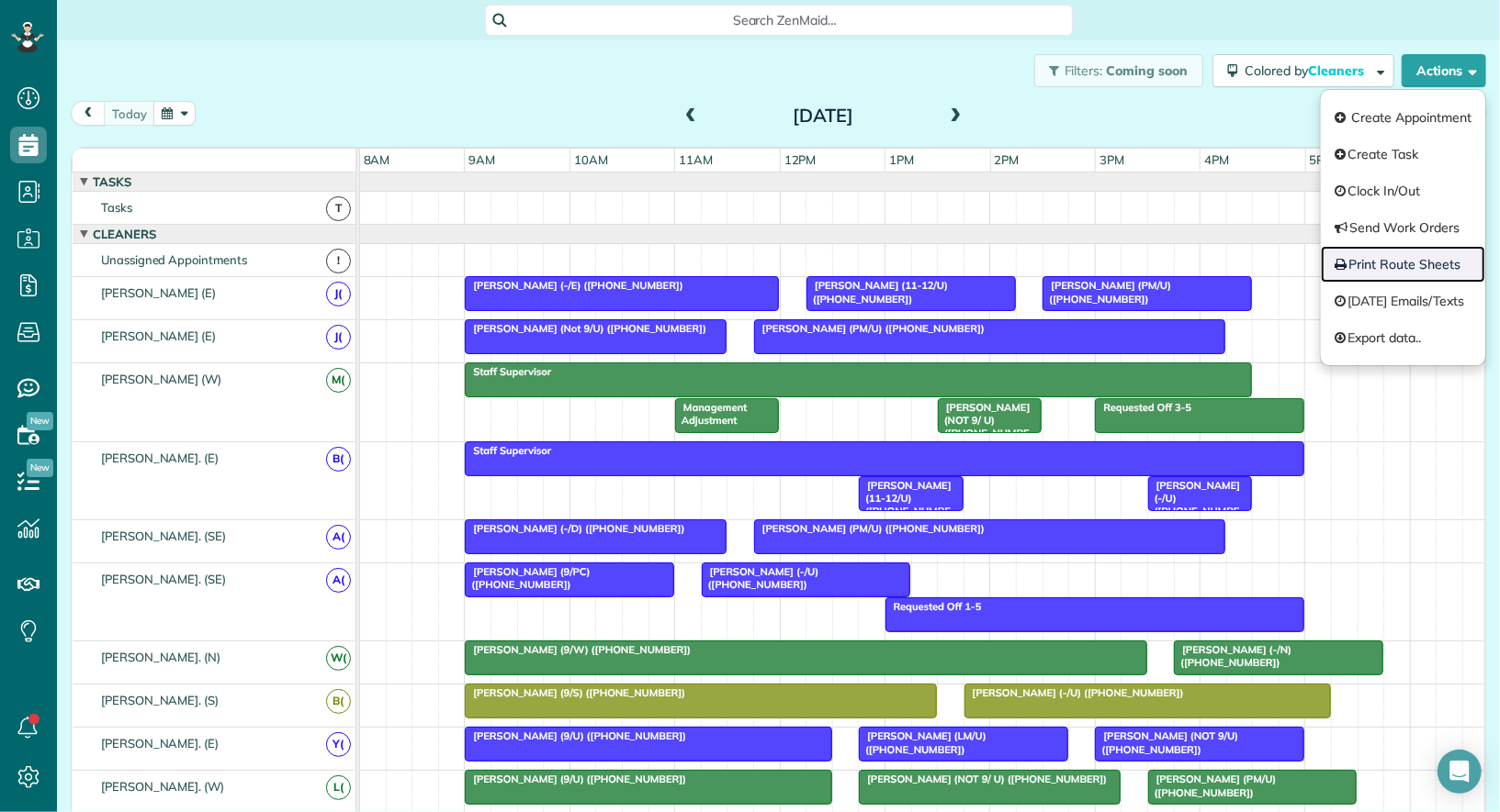
click at [1418, 266] on link "Print Route Sheets" at bounding box center [1403, 265] width 165 height 37
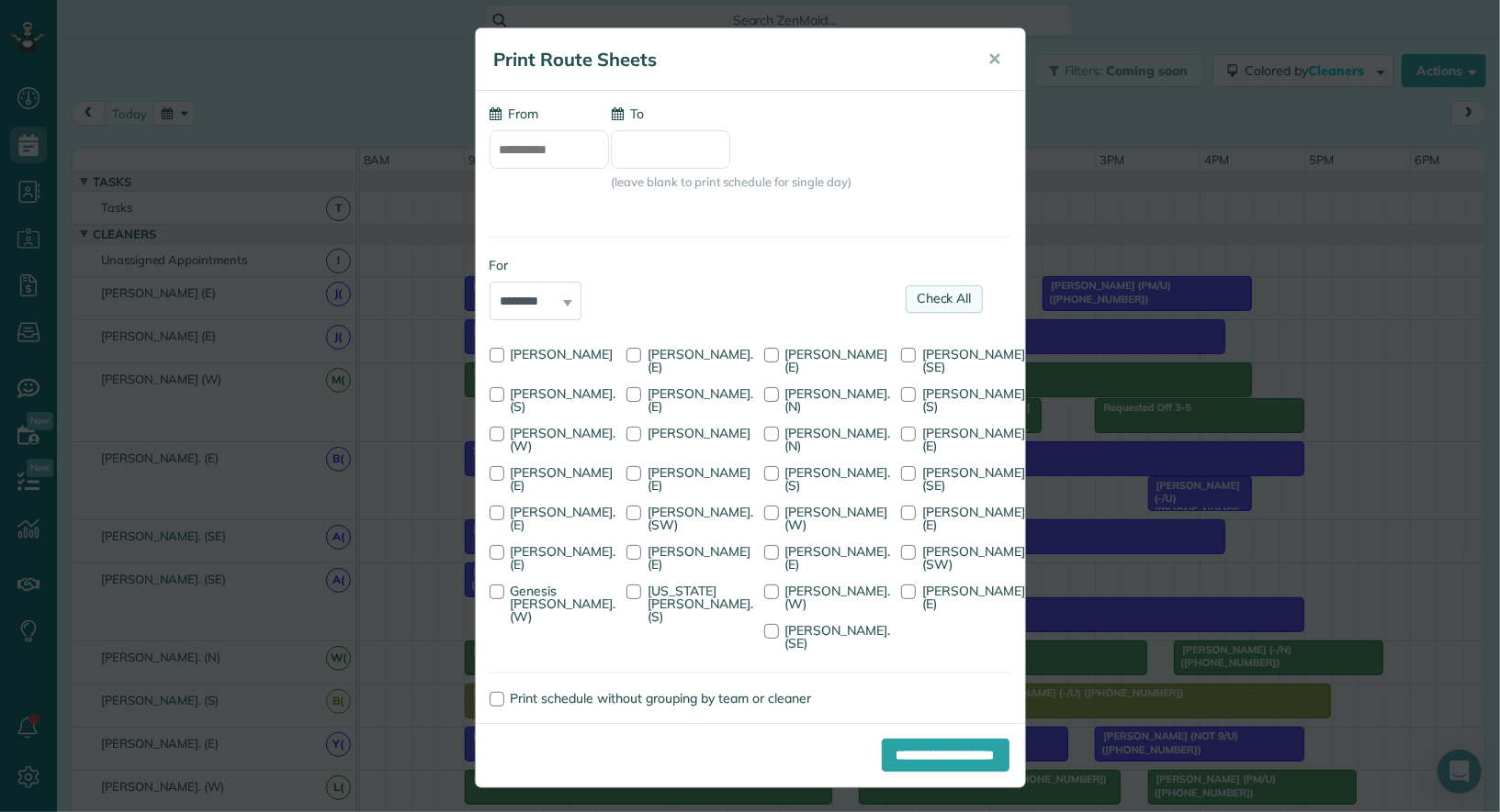
type input "**********"
click at [788, 402] on span "[PERSON_NAME]. (N)" at bounding box center [837, 400] width 106 height 29
click at [893, 758] on input "**********" at bounding box center [945, 755] width 128 height 33
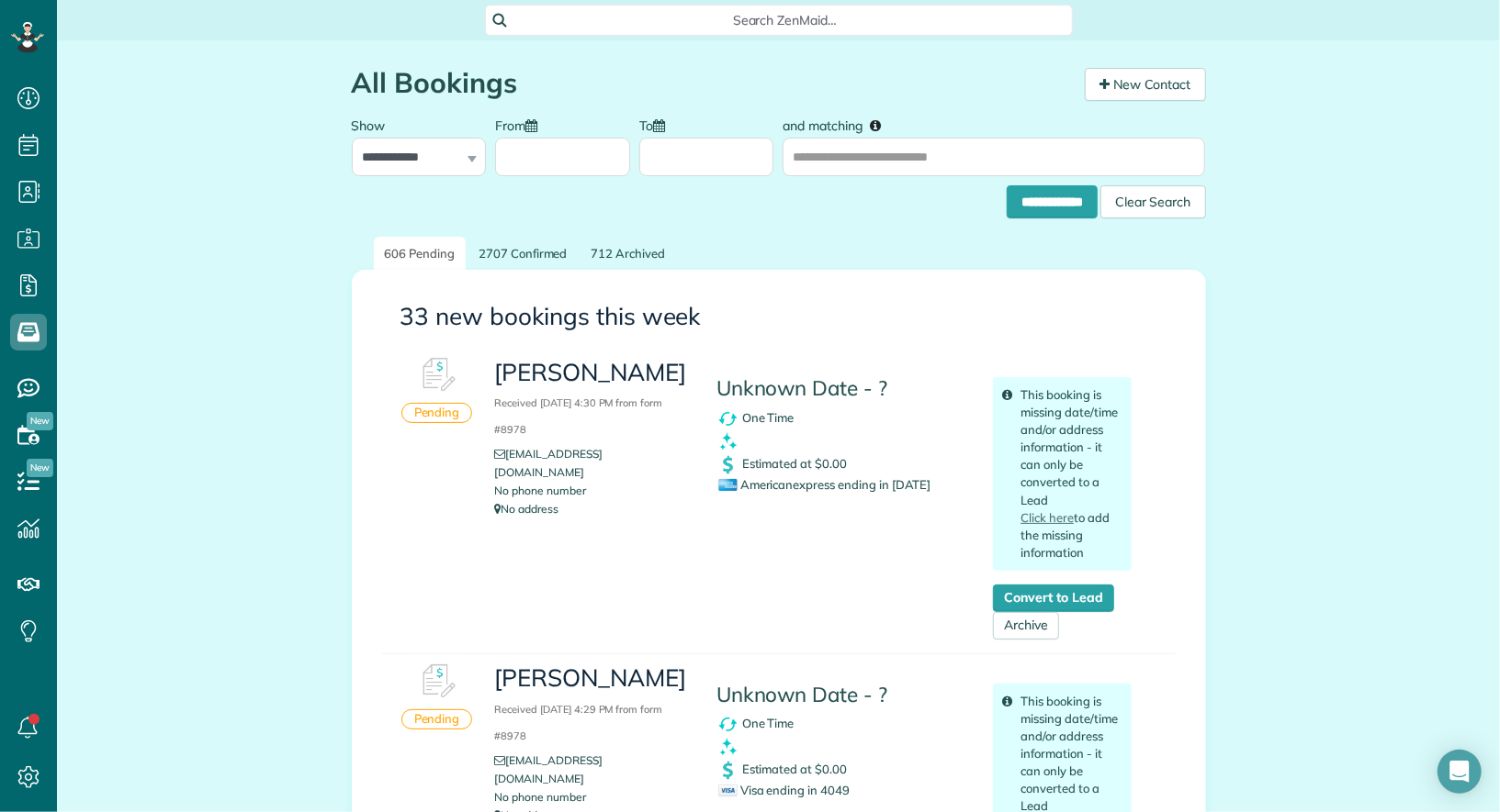
scroll to position [7, 7]
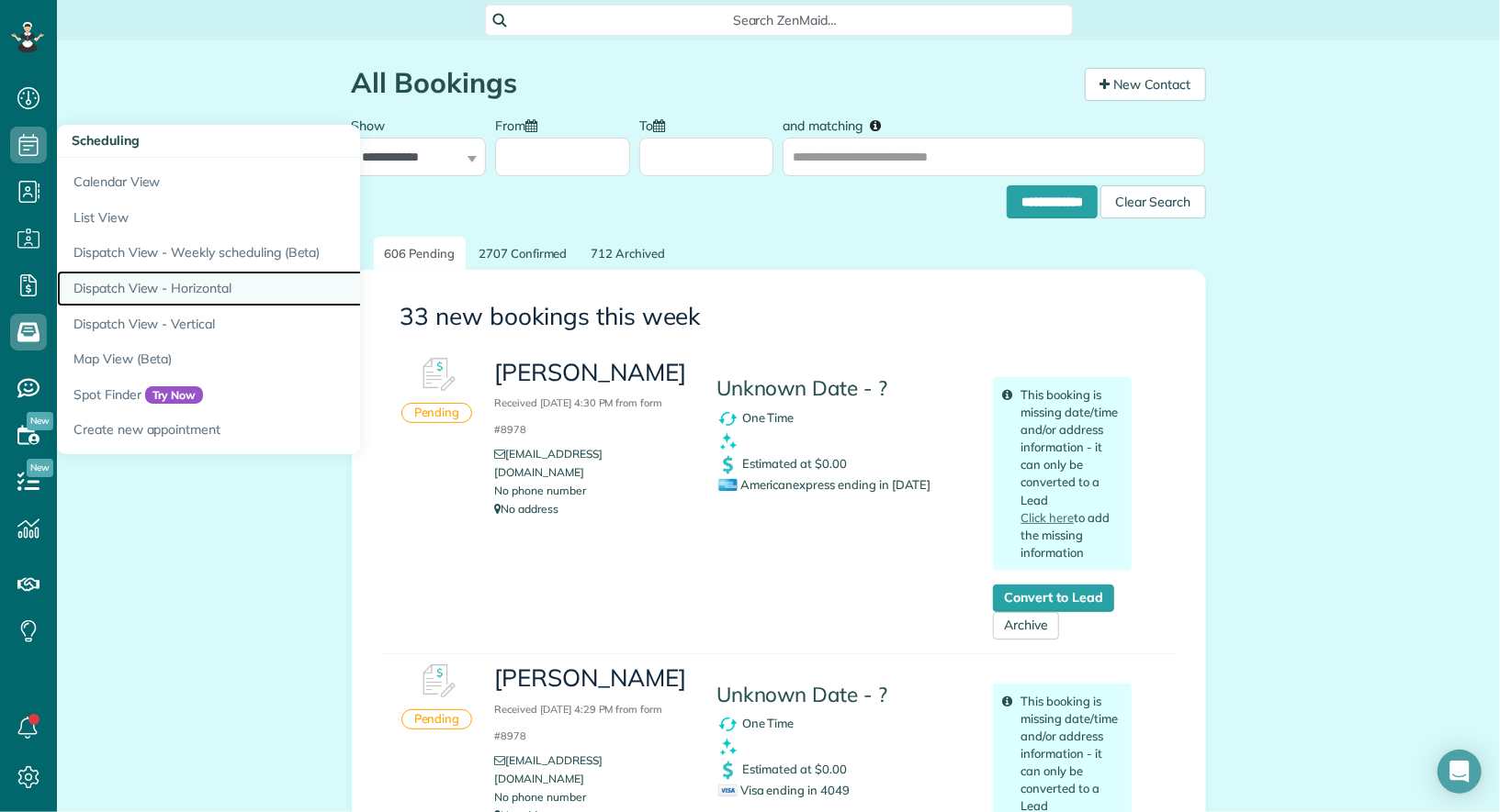
click at [190, 290] on link "Dispatch View - Horizontal" at bounding box center [287, 288] width 460 height 36
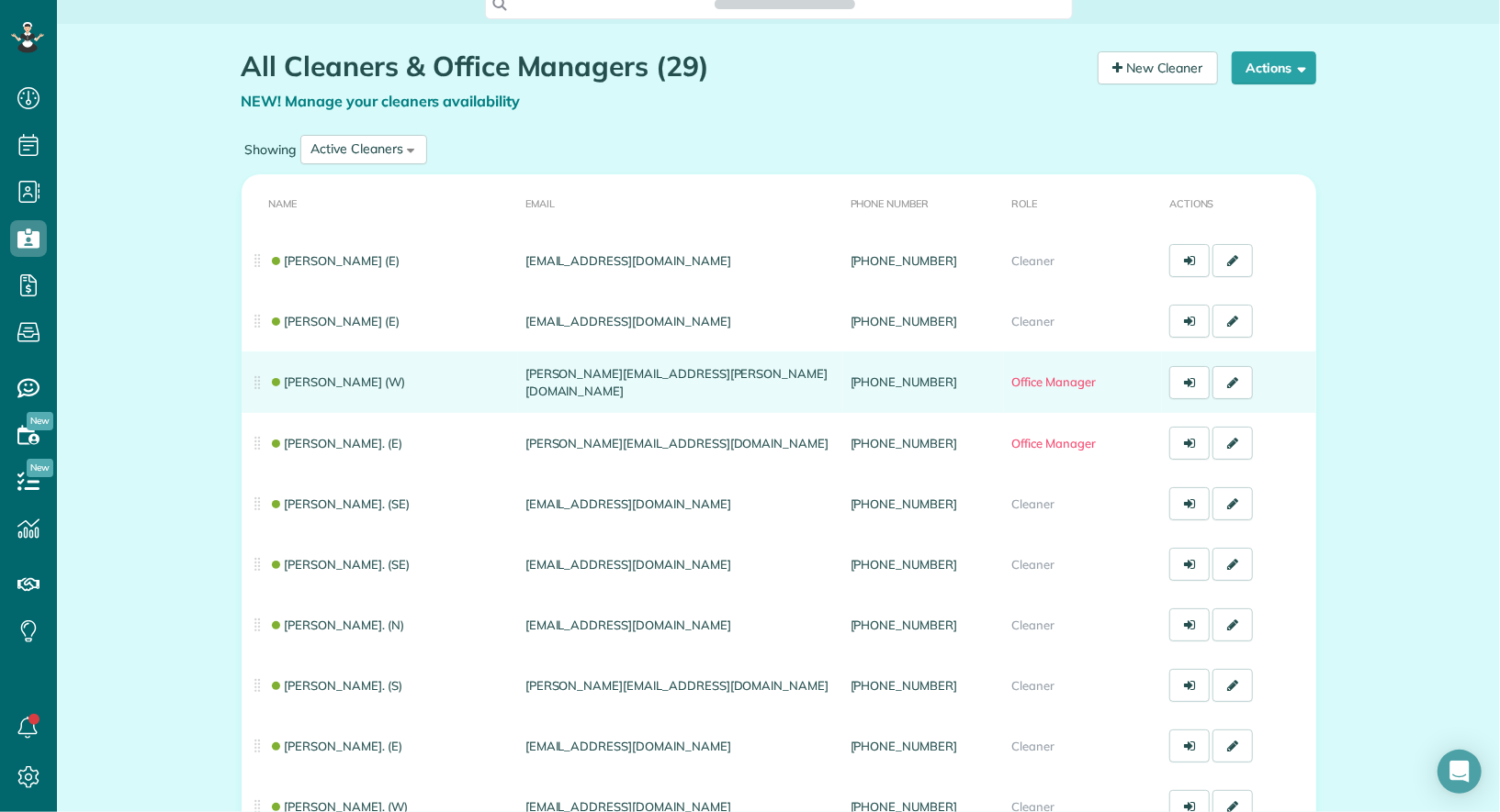
scroll to position [19, 0]
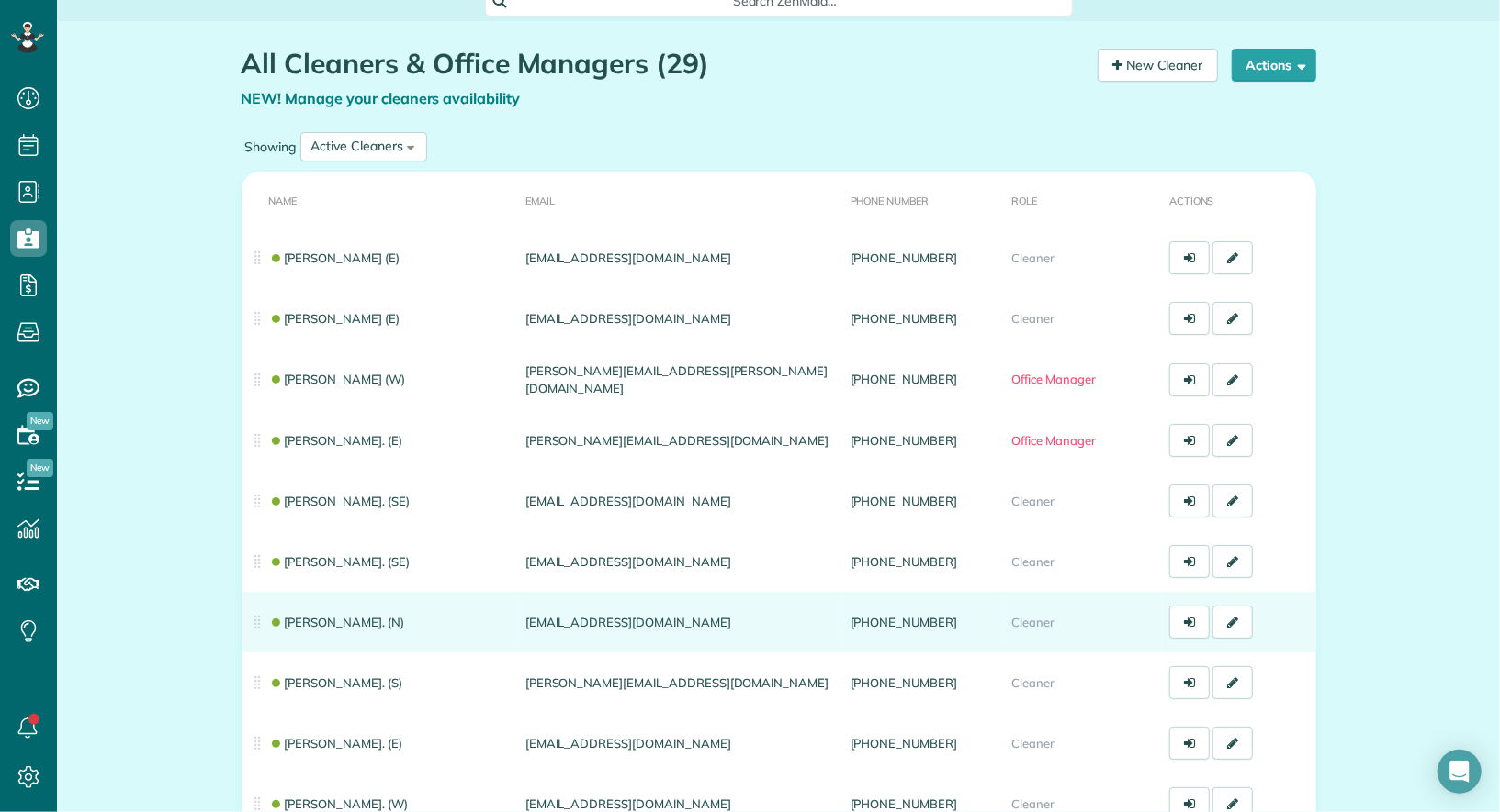
drag, startPoint x: 702, startPoint y: 620, endPoint x: 525, endPoint y: 626, distance: 177.1
click at [525, 626] on td "[EMAIL_ADDRESS][DOMAIN_NAME]" at bounding box center [681, 622] width 325 height 61
copy td "[EMAIL_ADDRESS][DOMAIN_NAME]"
